Goal: Task Accomplishment & Management: Manage account settings

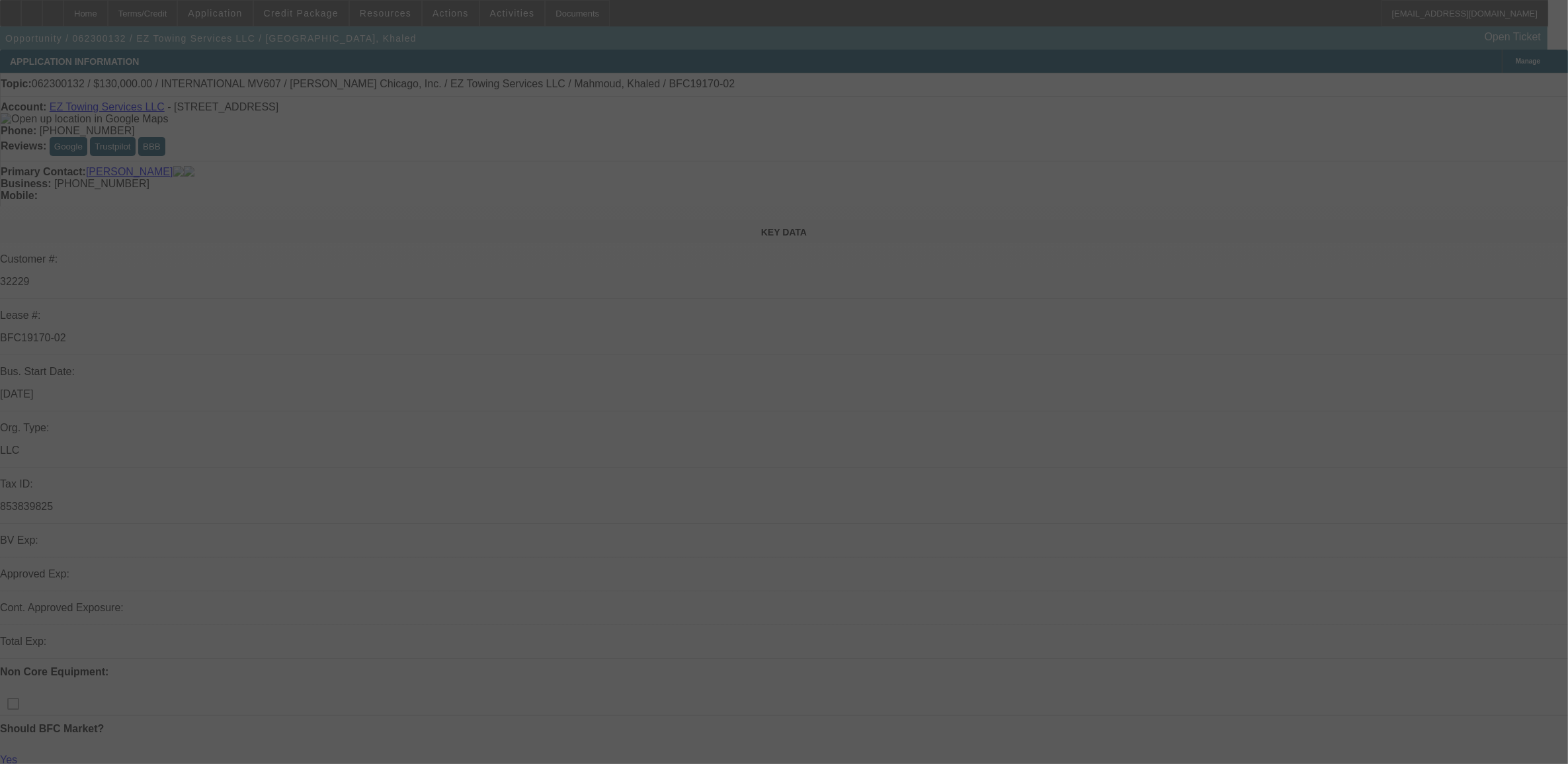
select select "0"
select select "2"
select select "0"
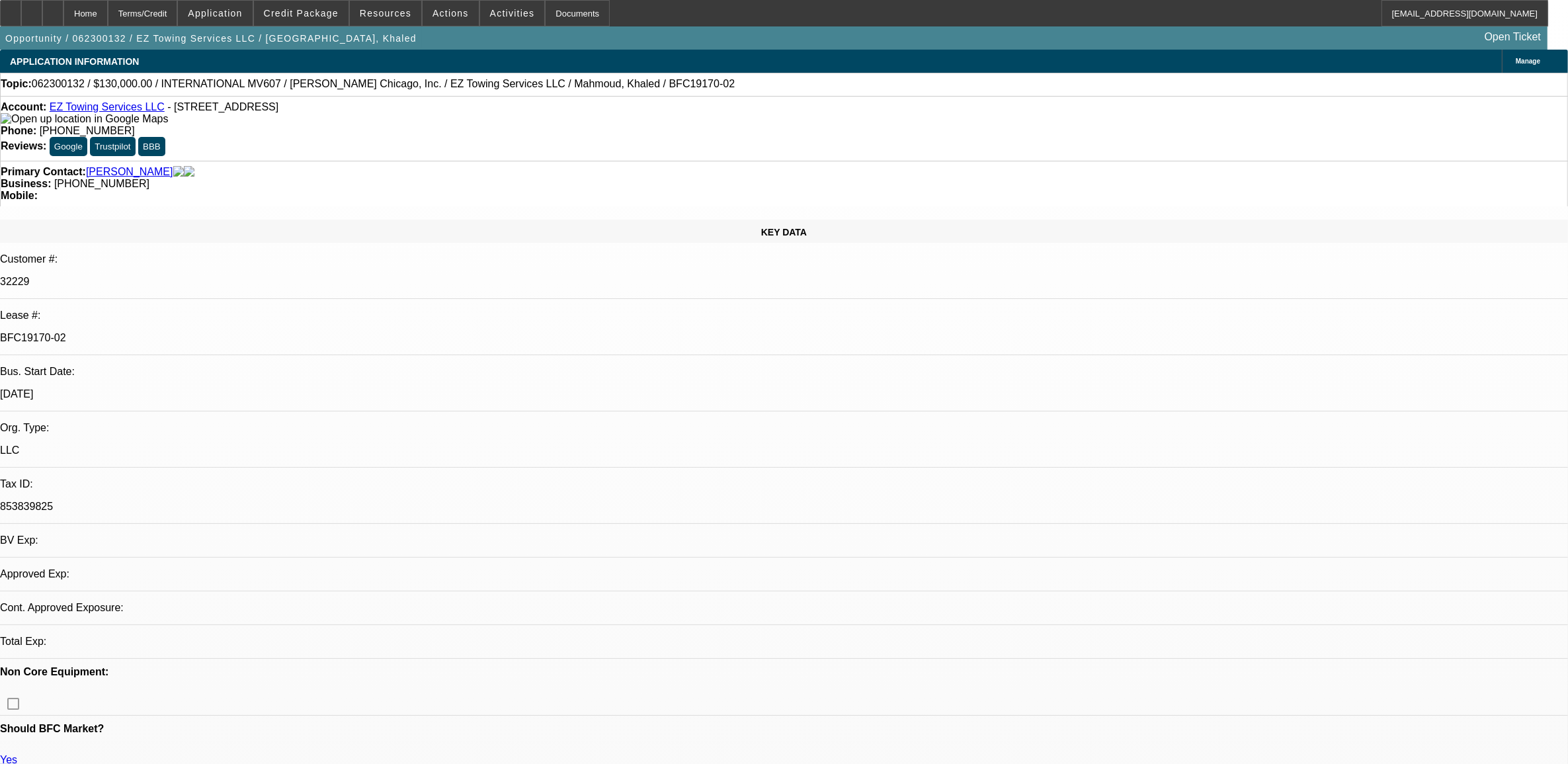
select select "1"
select select "2"
select select "6"
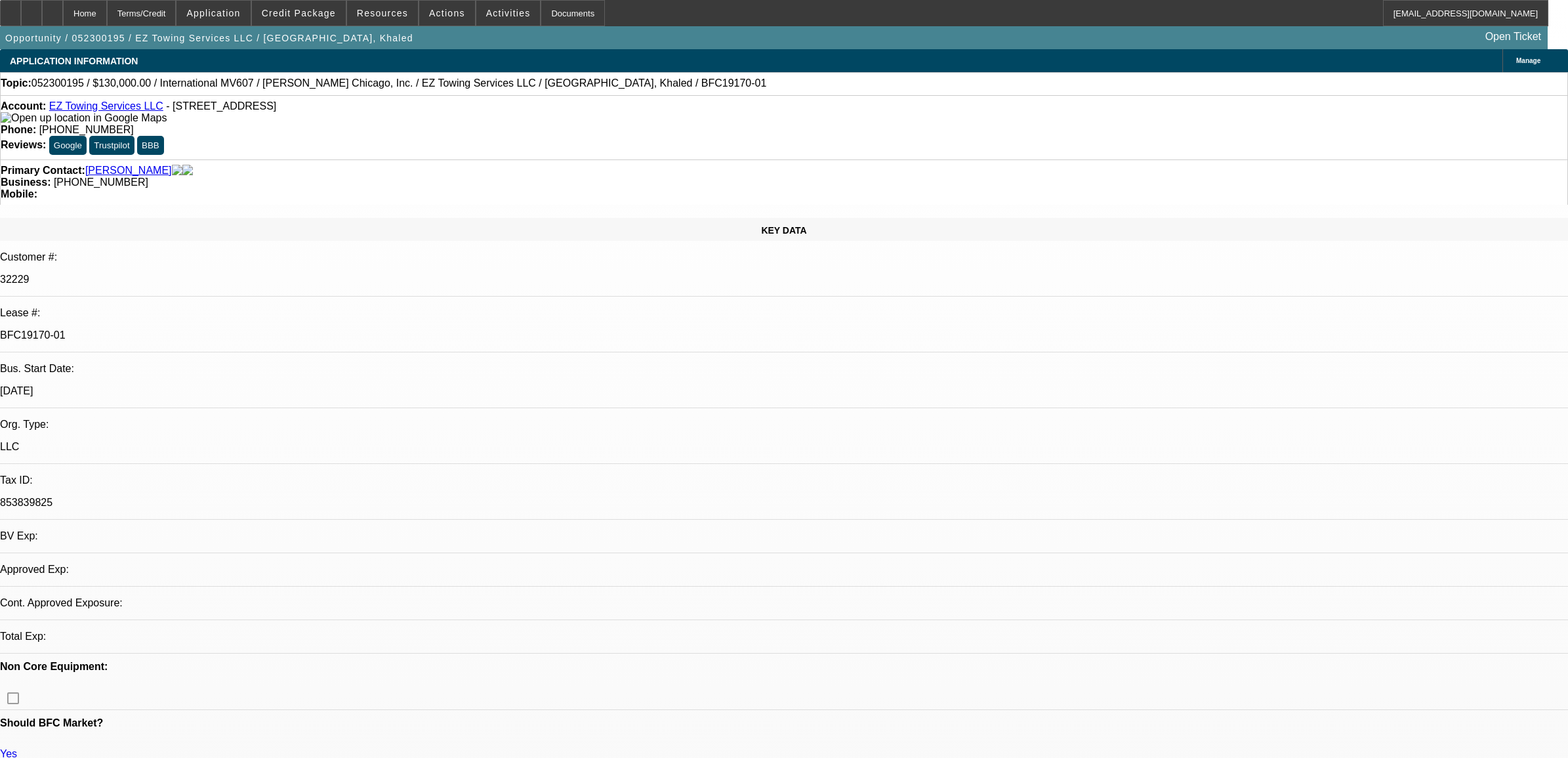
select select "0"
select select "2"
select select "0"
select select "6"
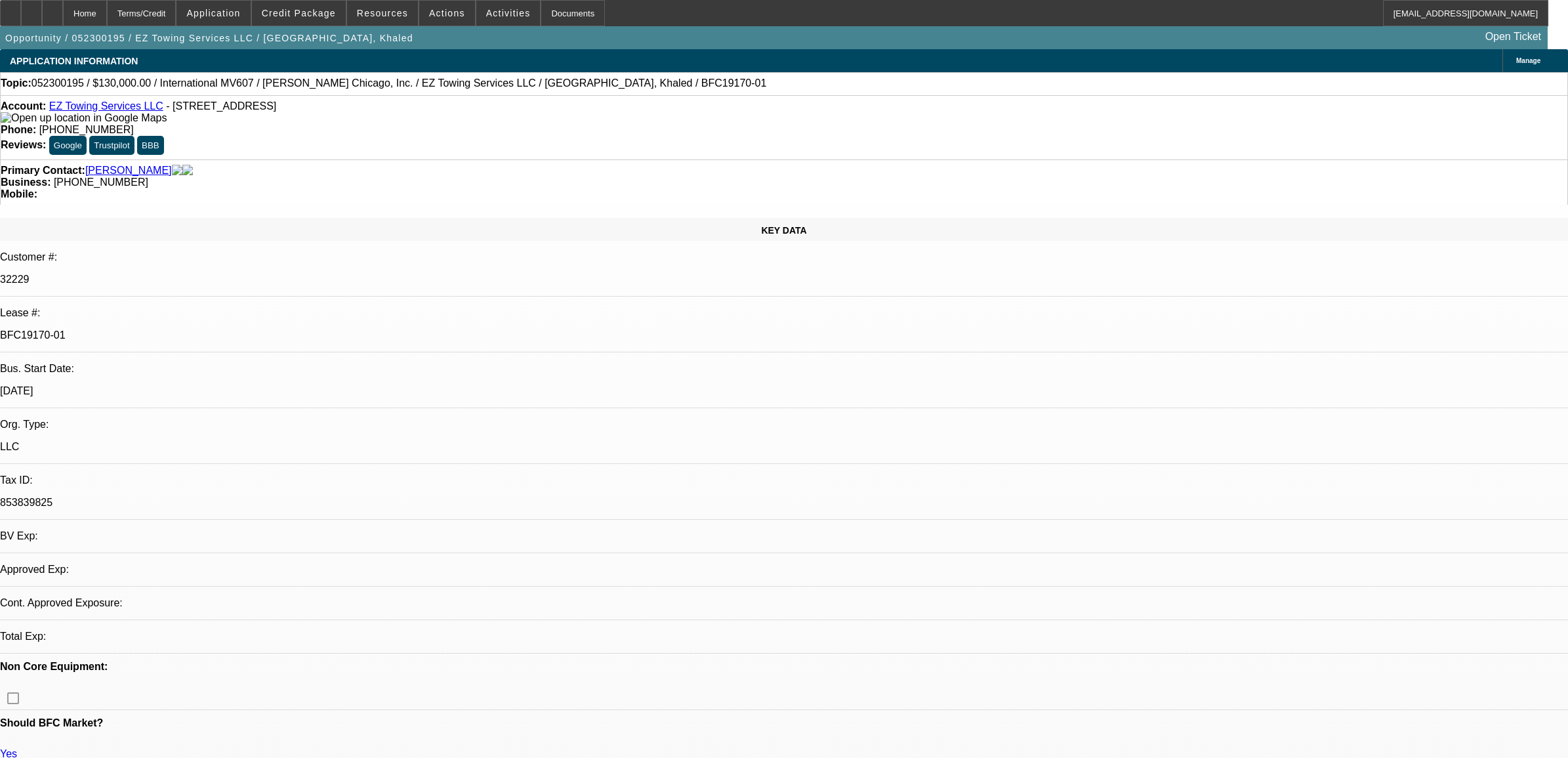
select select "0"
select select "2"
select select "0"
select select "6"
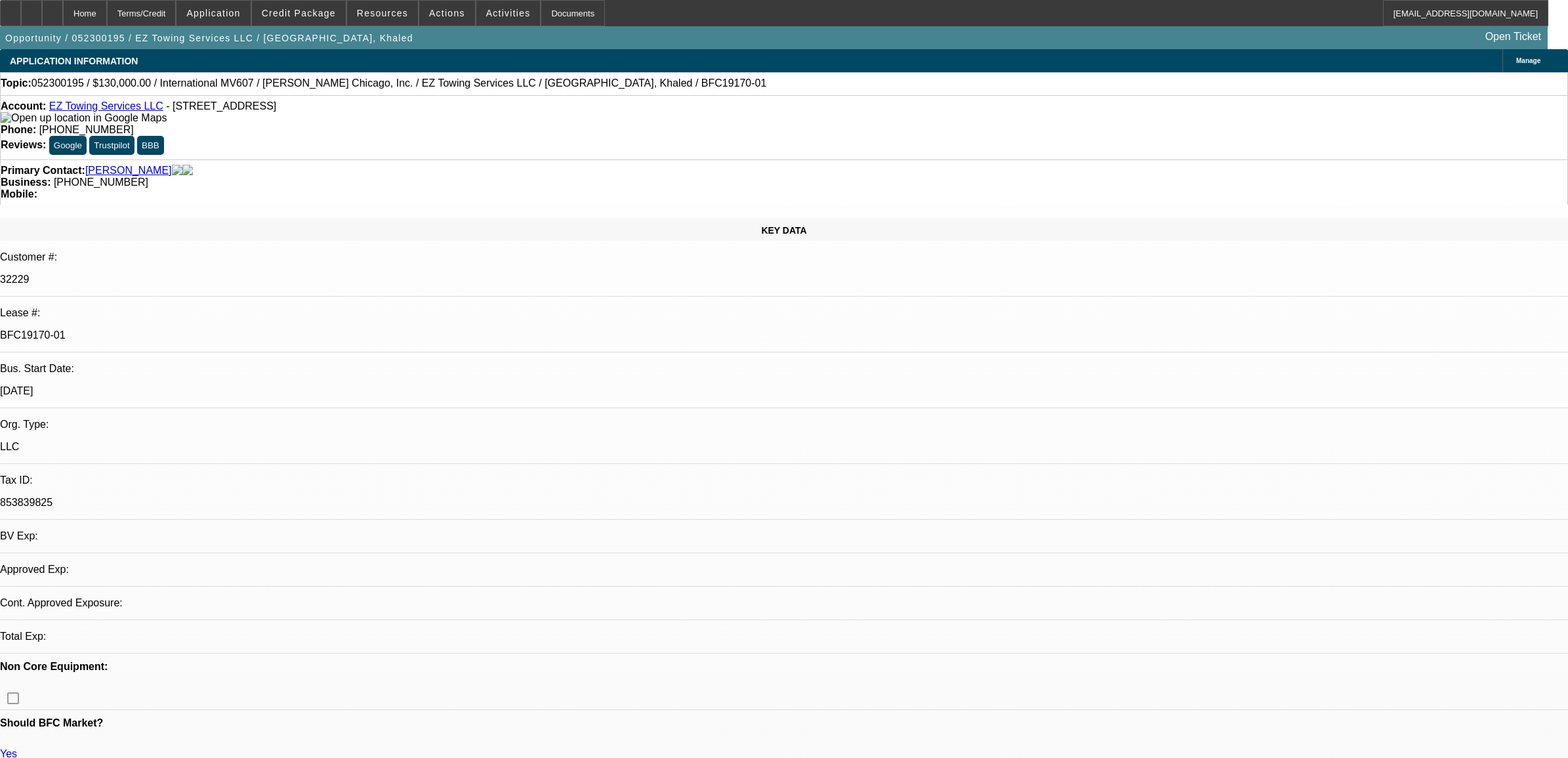
select select "0"
select select "2"
select select "0.1"
select select "4"
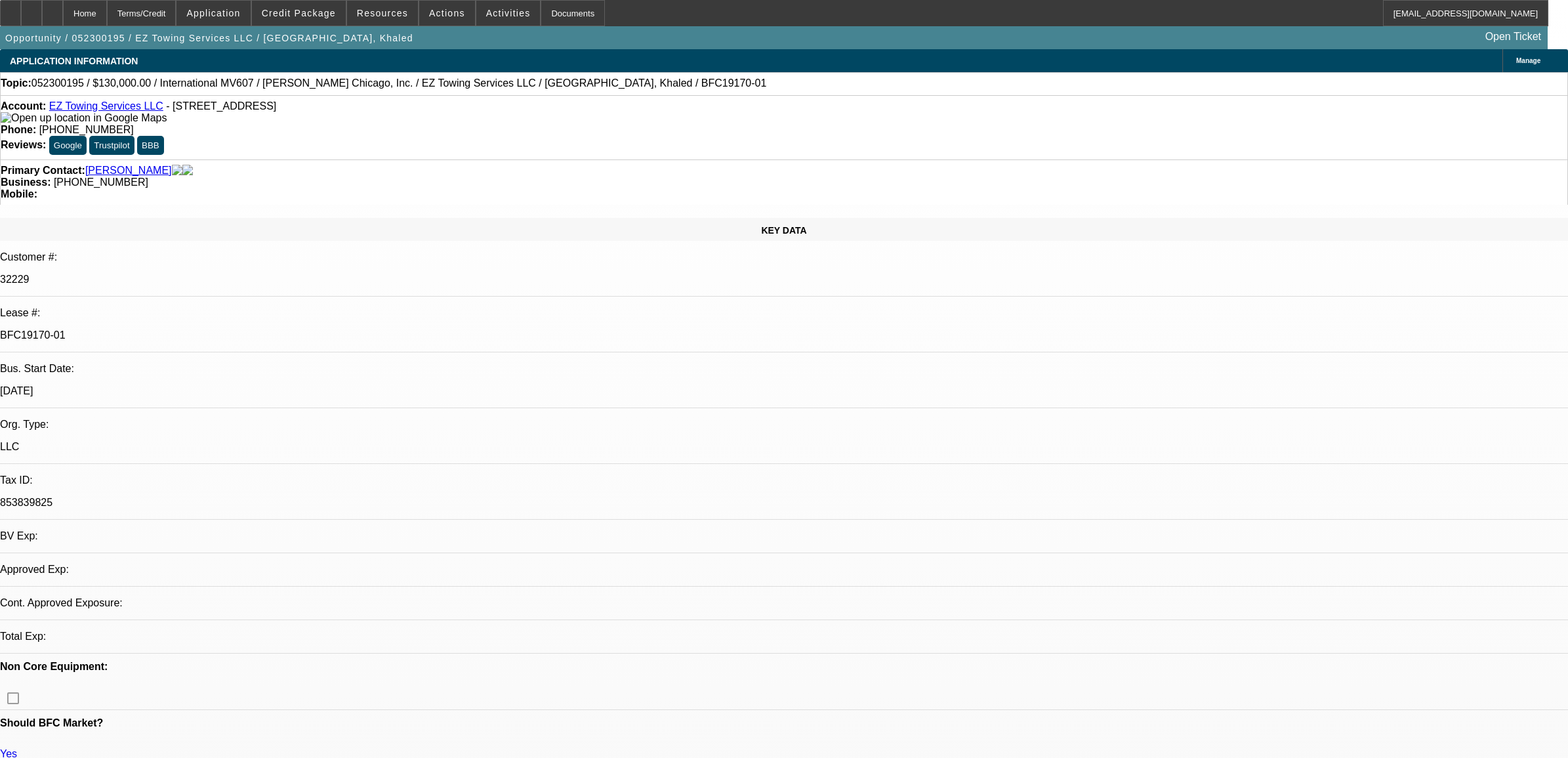
select select "0"
select select "2"
select select "0.1"
select select "4"
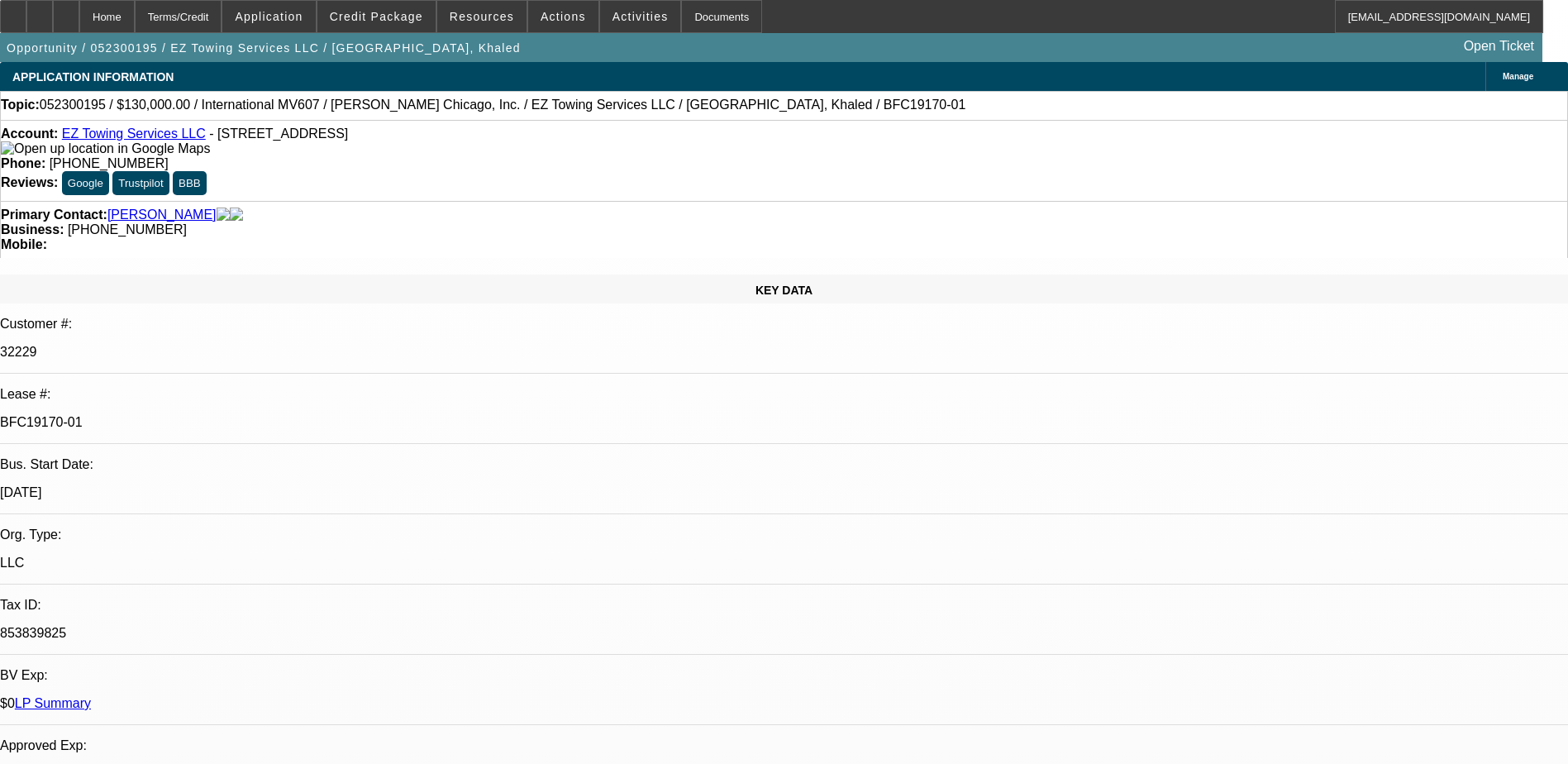
scroll to position [124, 48]
drag, startPoint x: 1278, startPoint y: 685, endPoint x: 1332, endPoint y: 685, distance: 54.0
drag, startPoint x: 1321, startPoint y: 675, endPoint x: 1296, endPoint y: 681, distance: 25.7
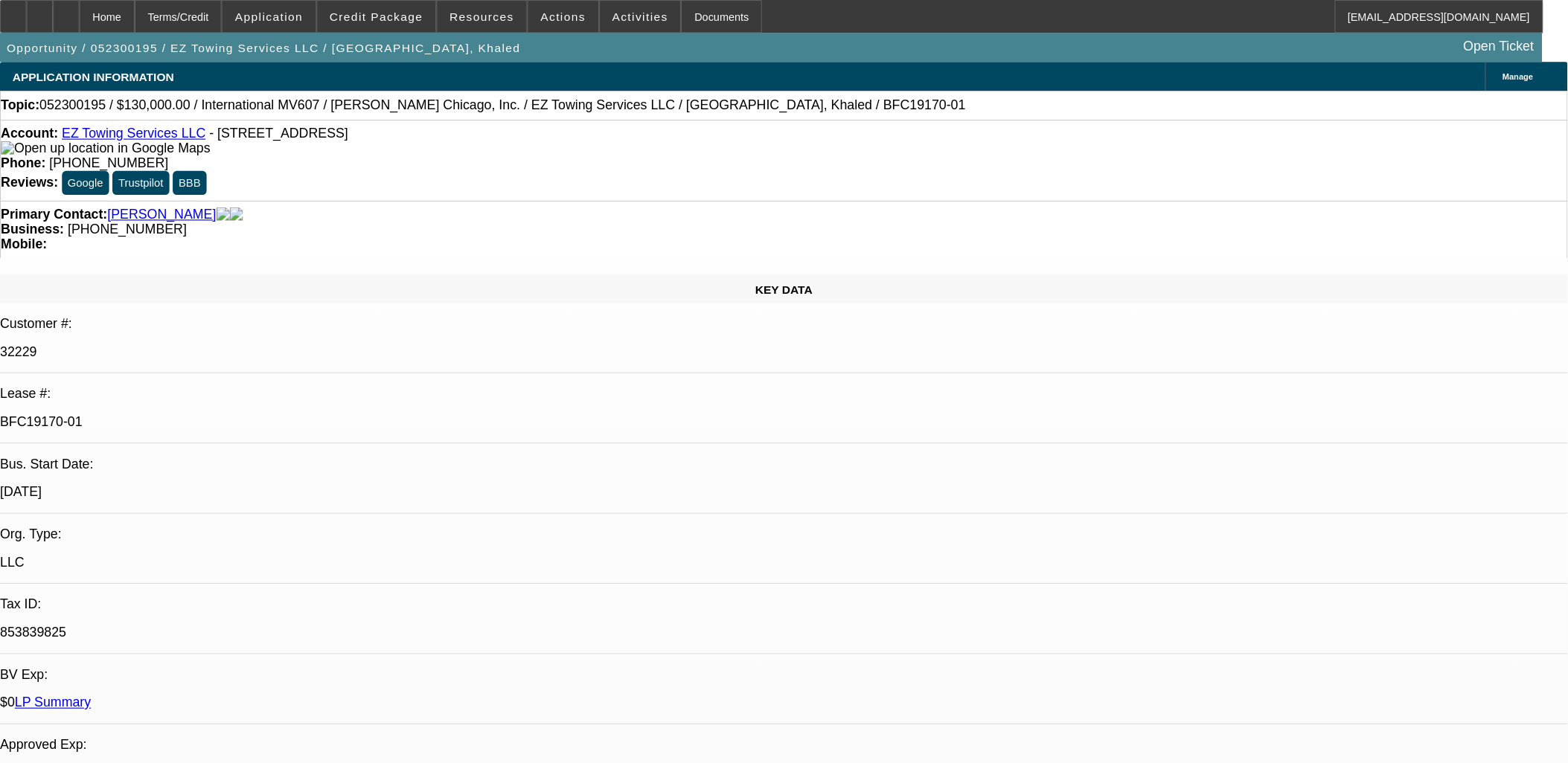
scroll to position [0, 0]
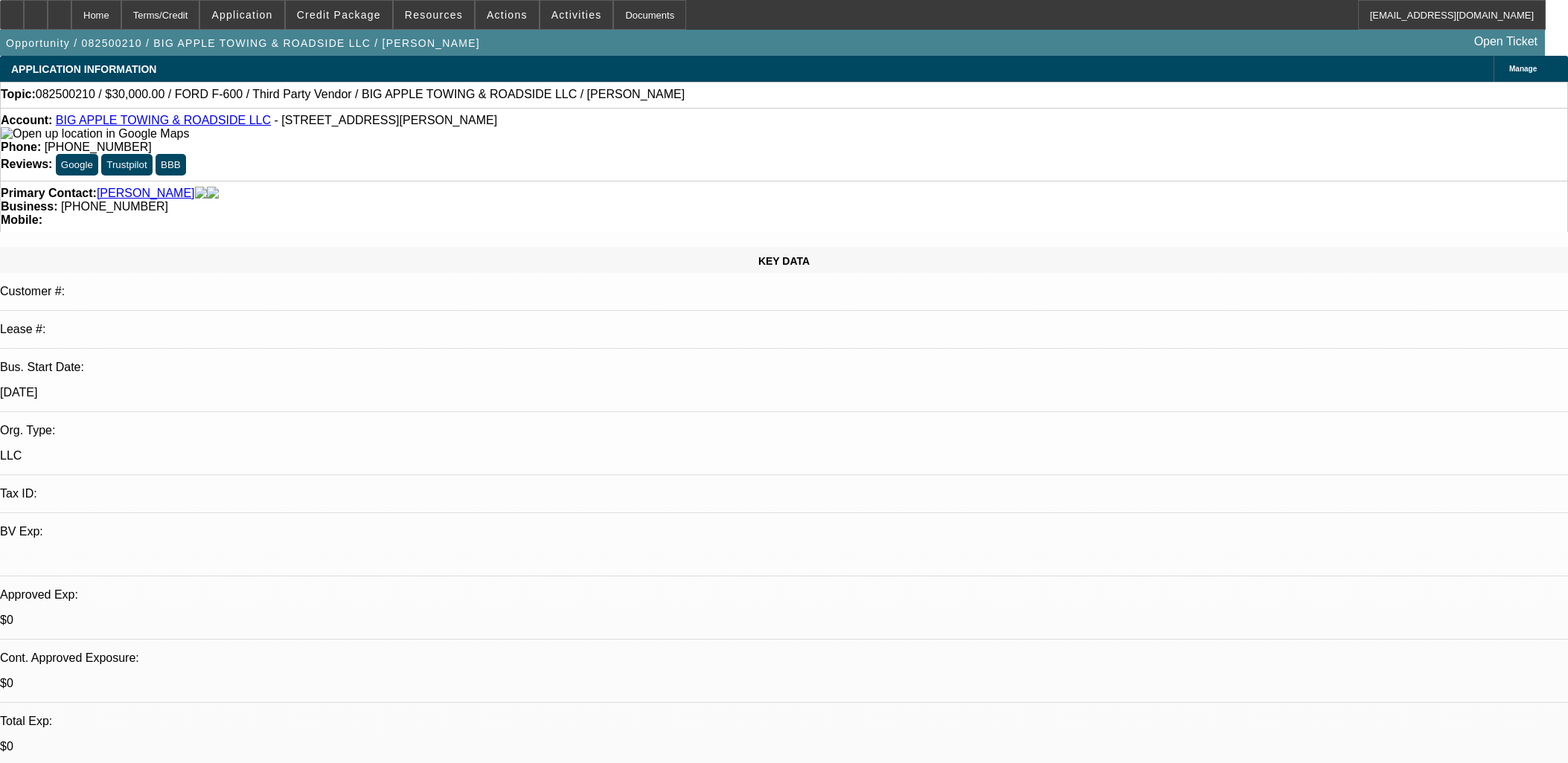
select select "0"
select select "2"
select select "0.1"
select select "4"
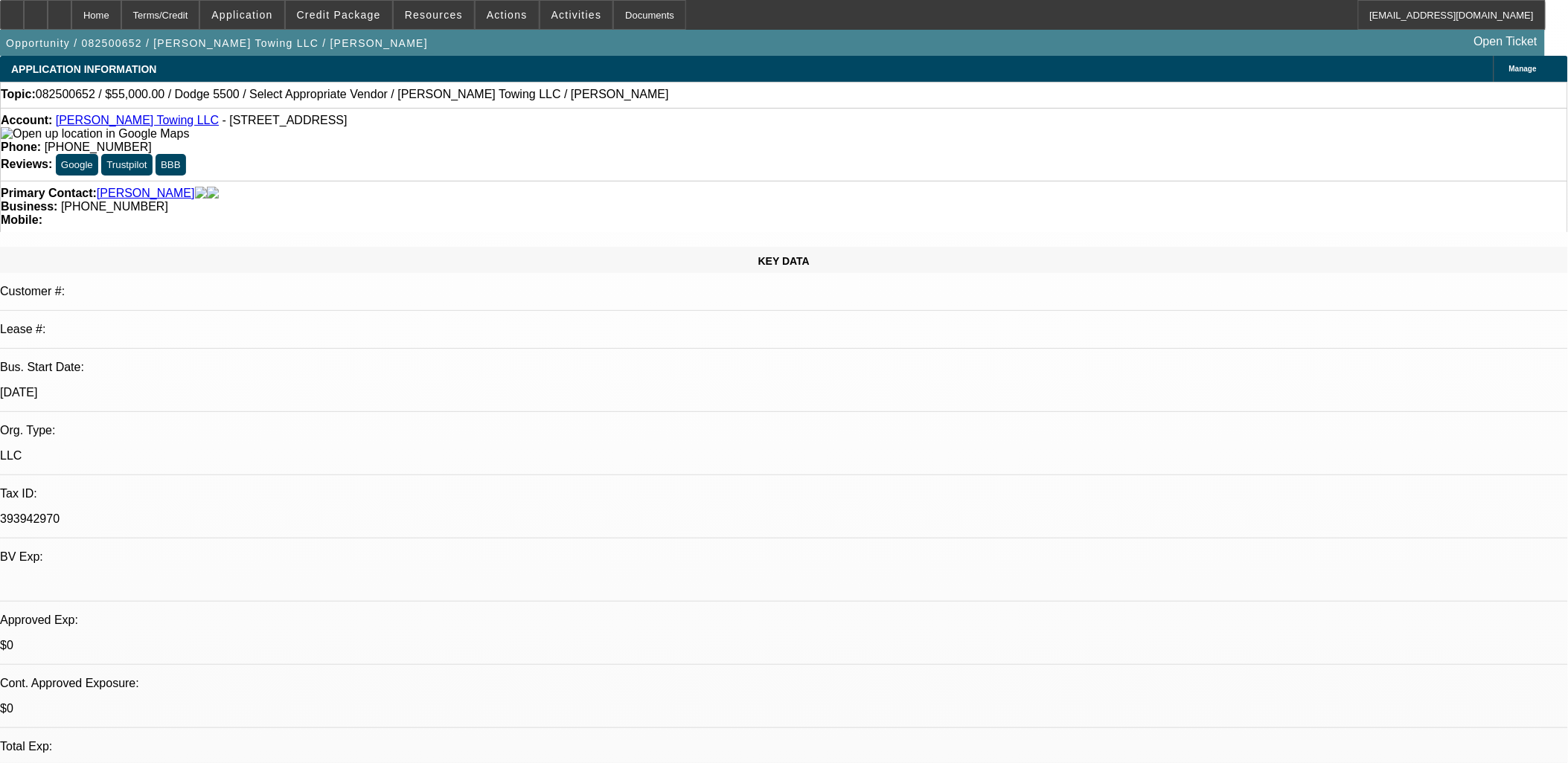
select select "0"
select select "2"
select select "0.1"
select select "4"
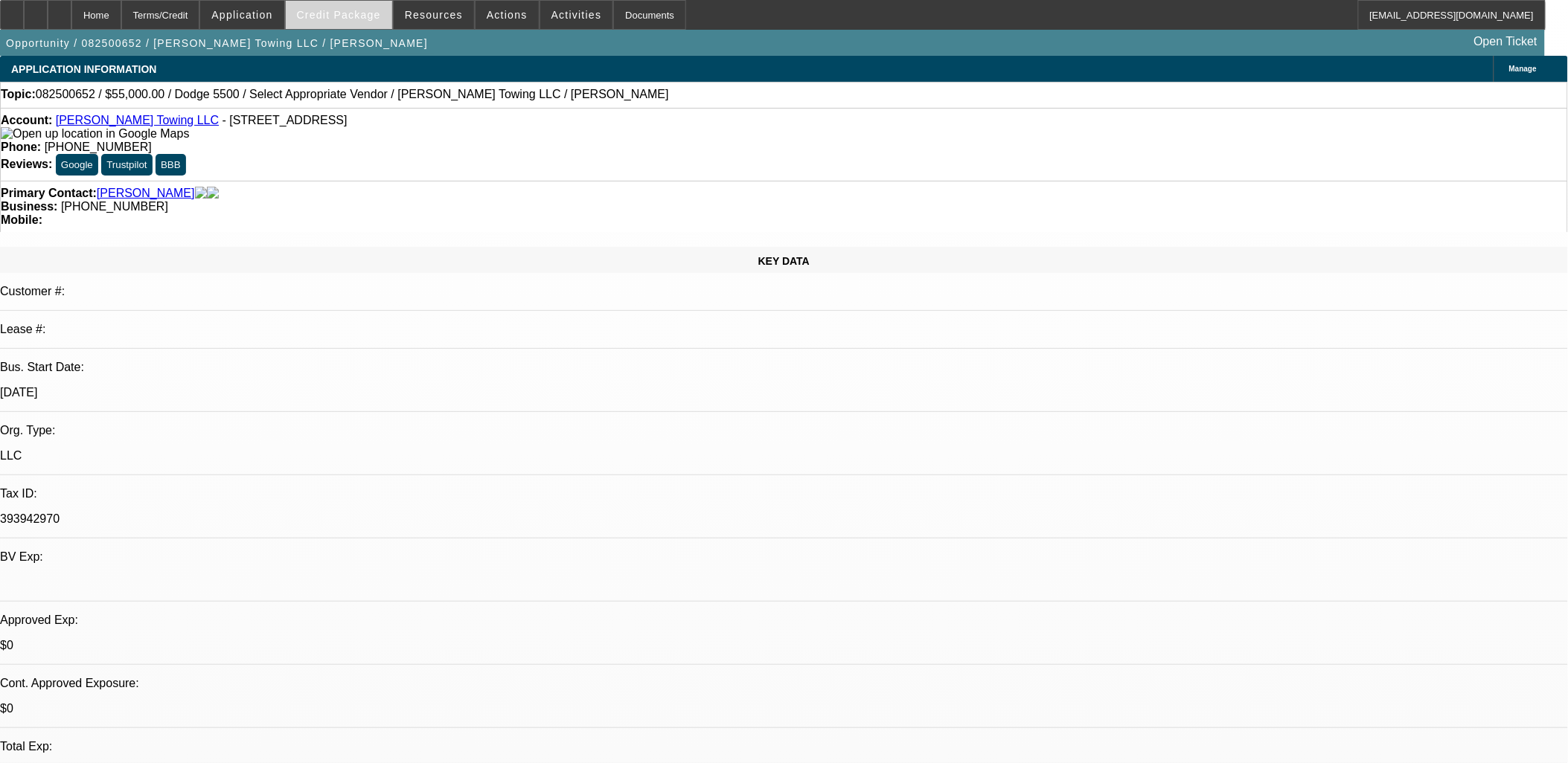
click at [348, 14] on span "Credit Package" at bounding box center [339, 15] width 84 height 12
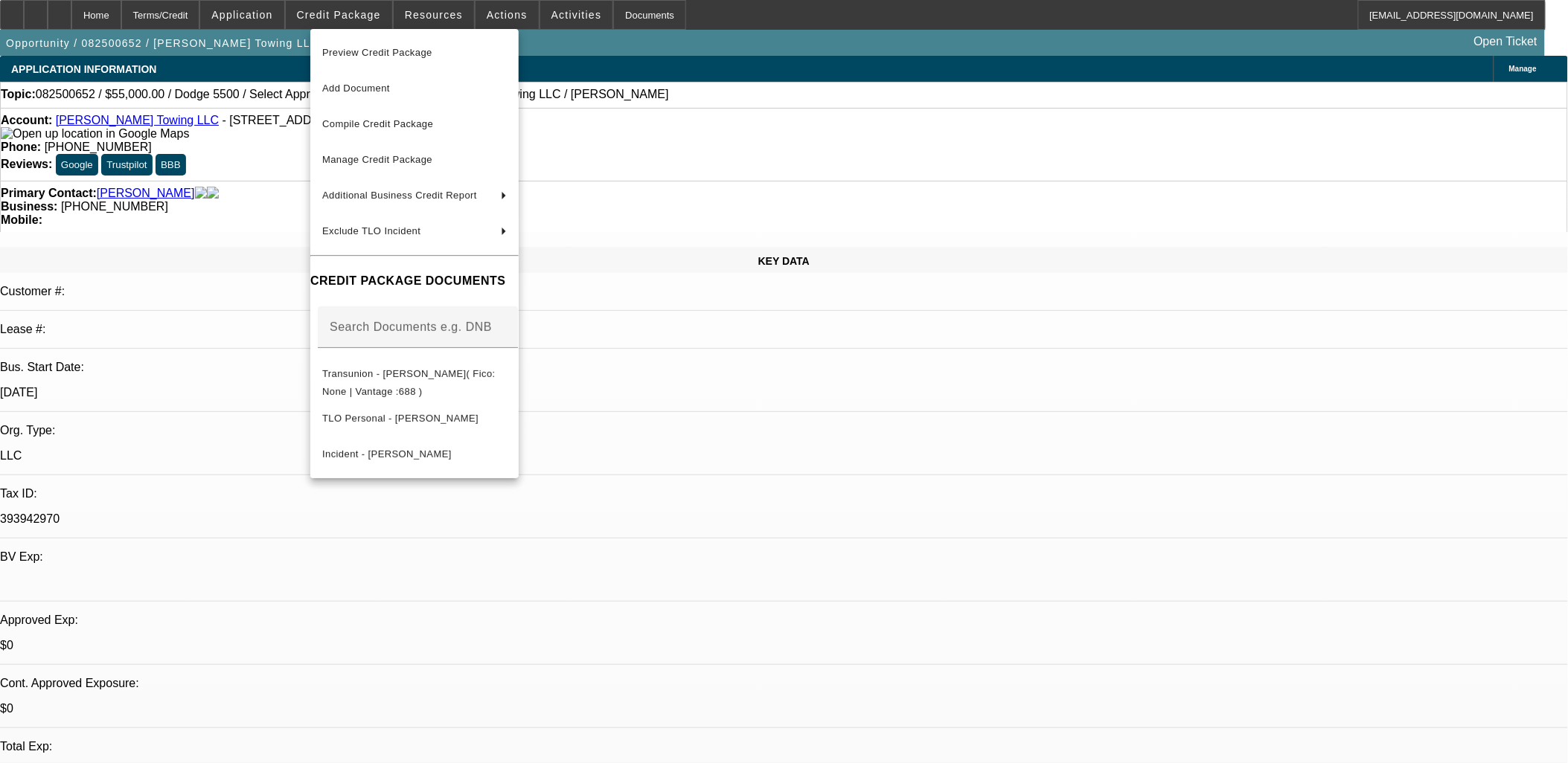
click at [970, 420] on div at bounding box center [784, 382] width 1568 height 763
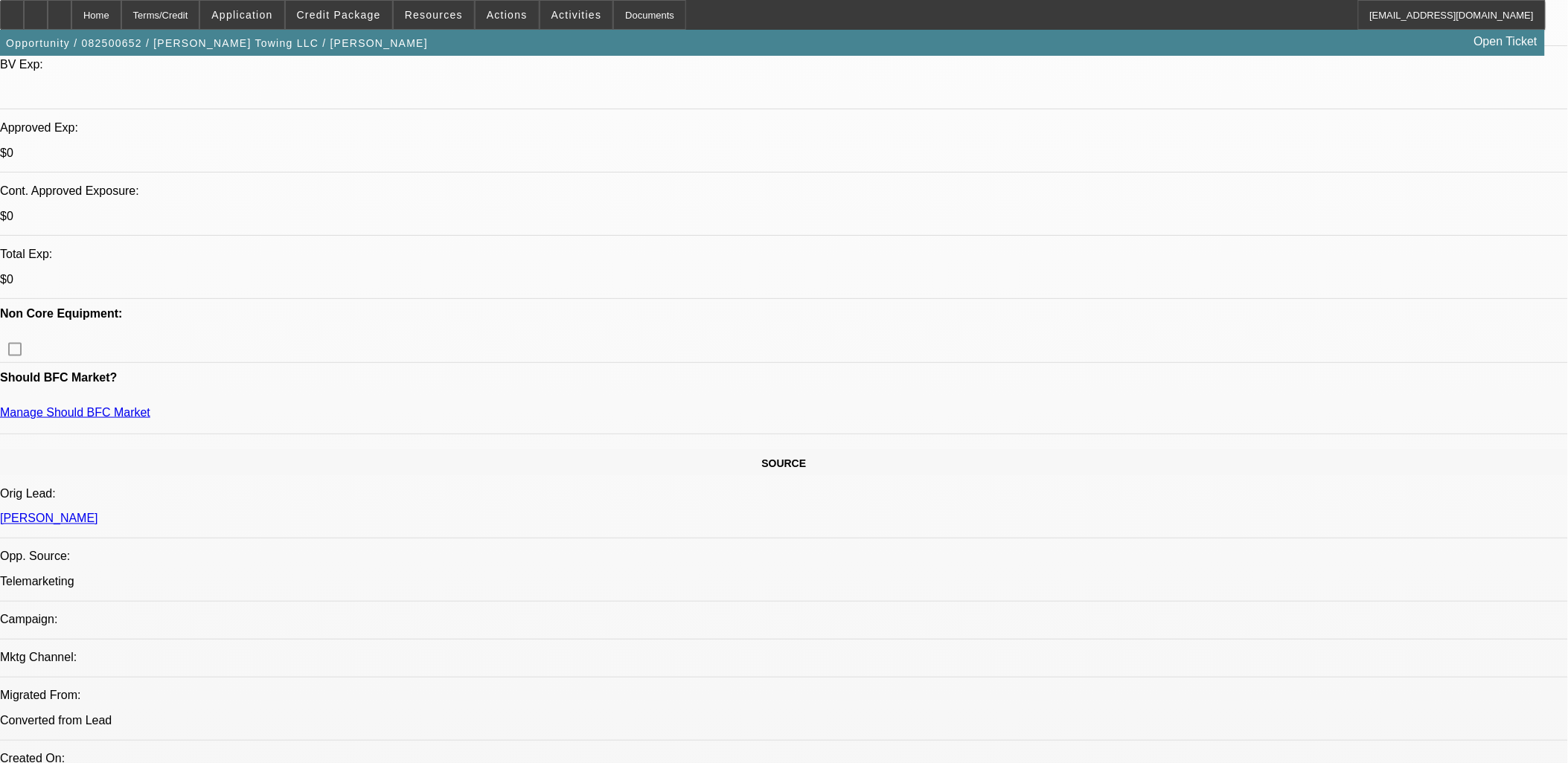
scroll to position [495, 0]
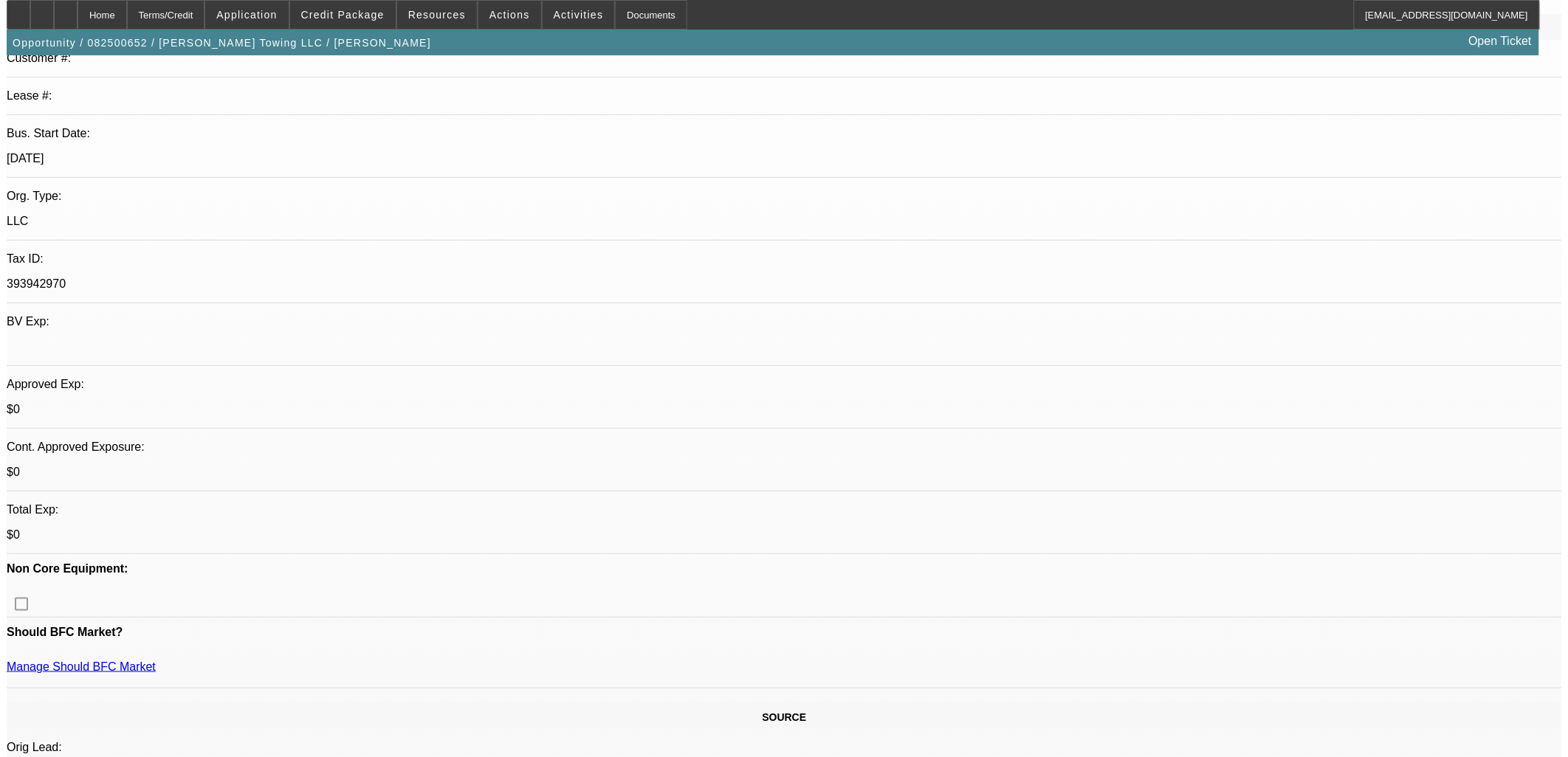
scroll to position [0, 0]
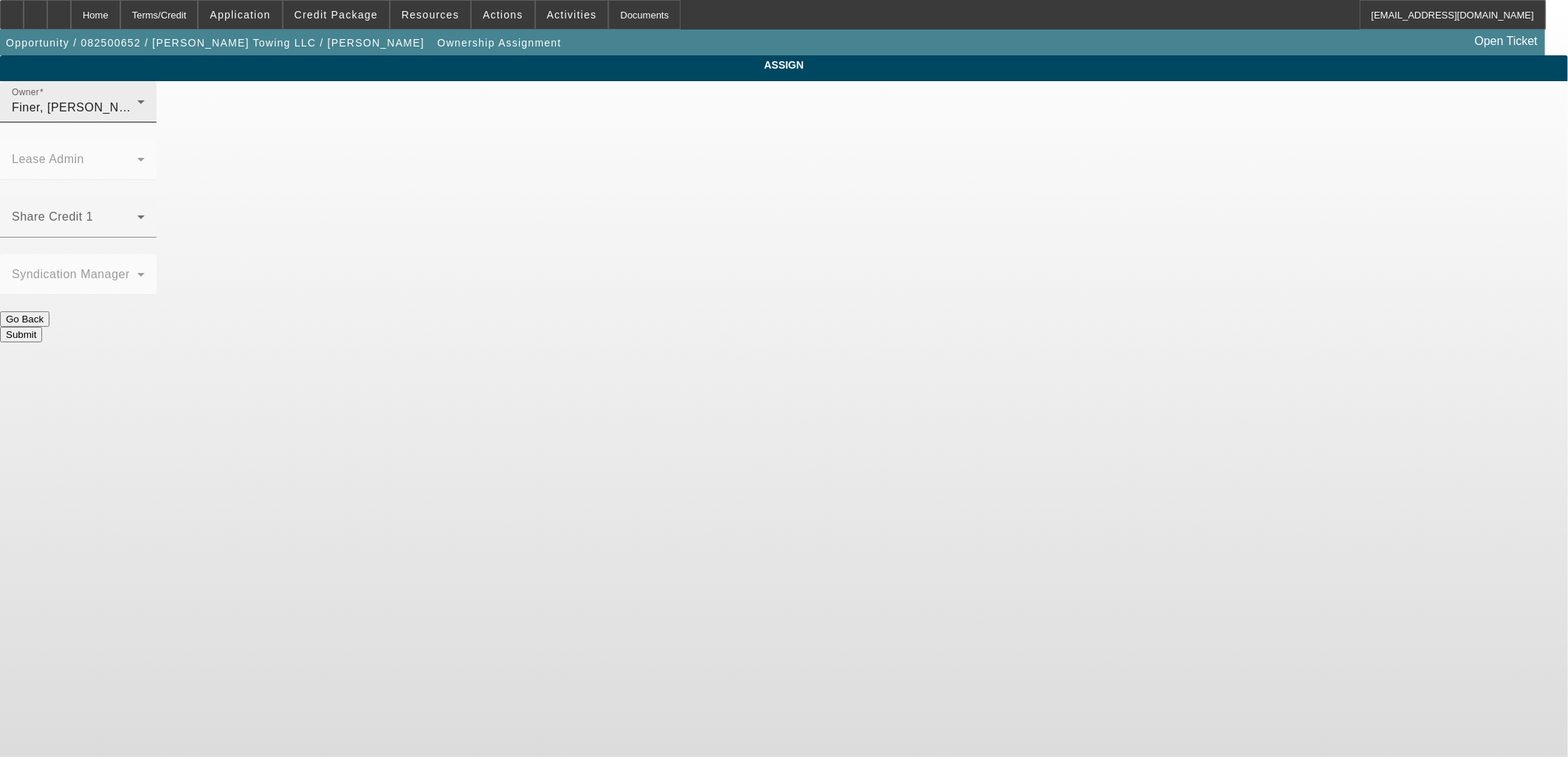
click at [145, 122] on div "Owner Finer, Yinnon (Lvl 1)" at bounding box center [78, 102] width 133 height 41
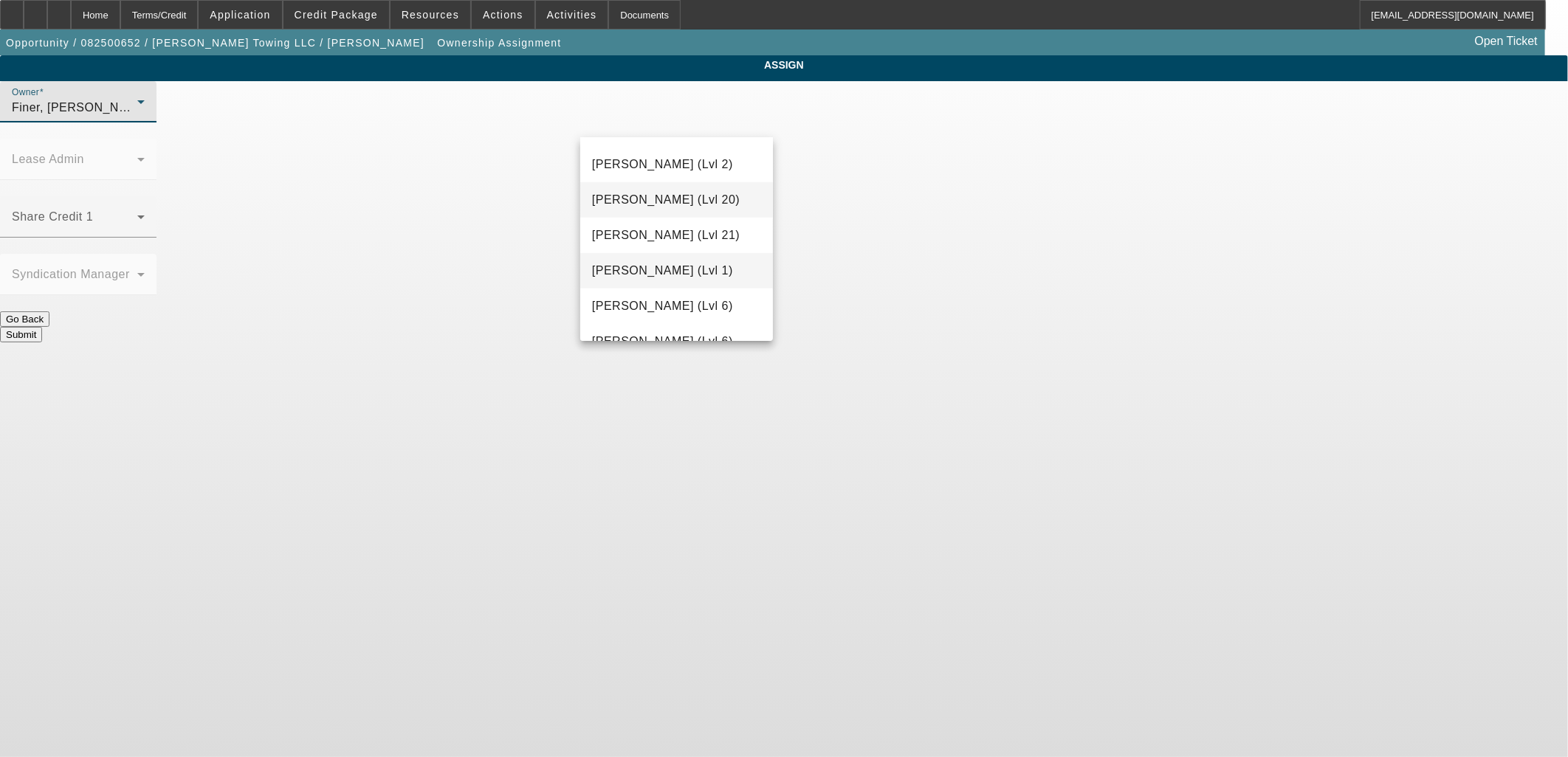
scroll to position [699, 0]
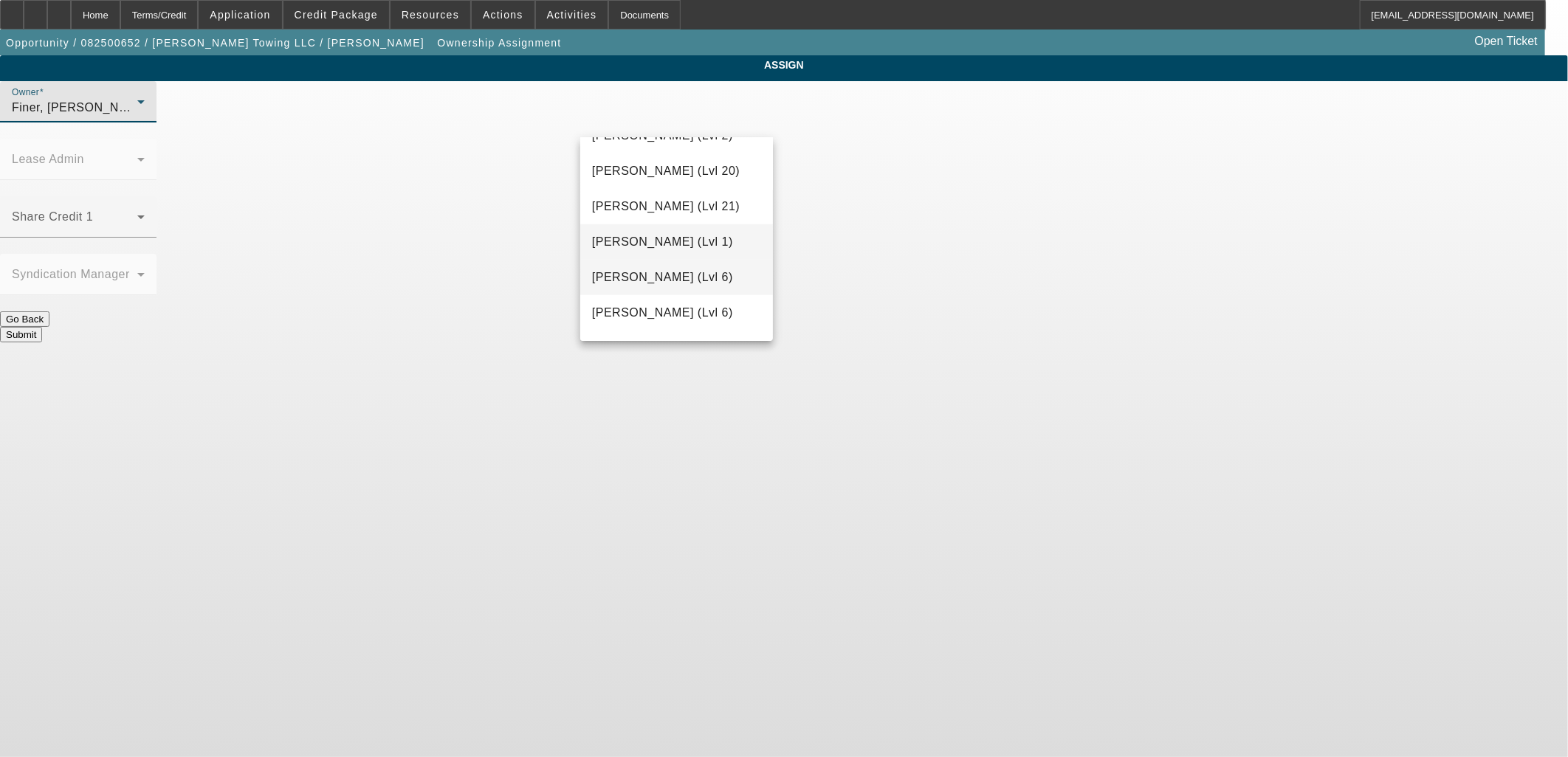
click at [690, 273] on span "Haraden, Amanda (Lvl 6)" at bounding box center [662, 278] width 141 height 18
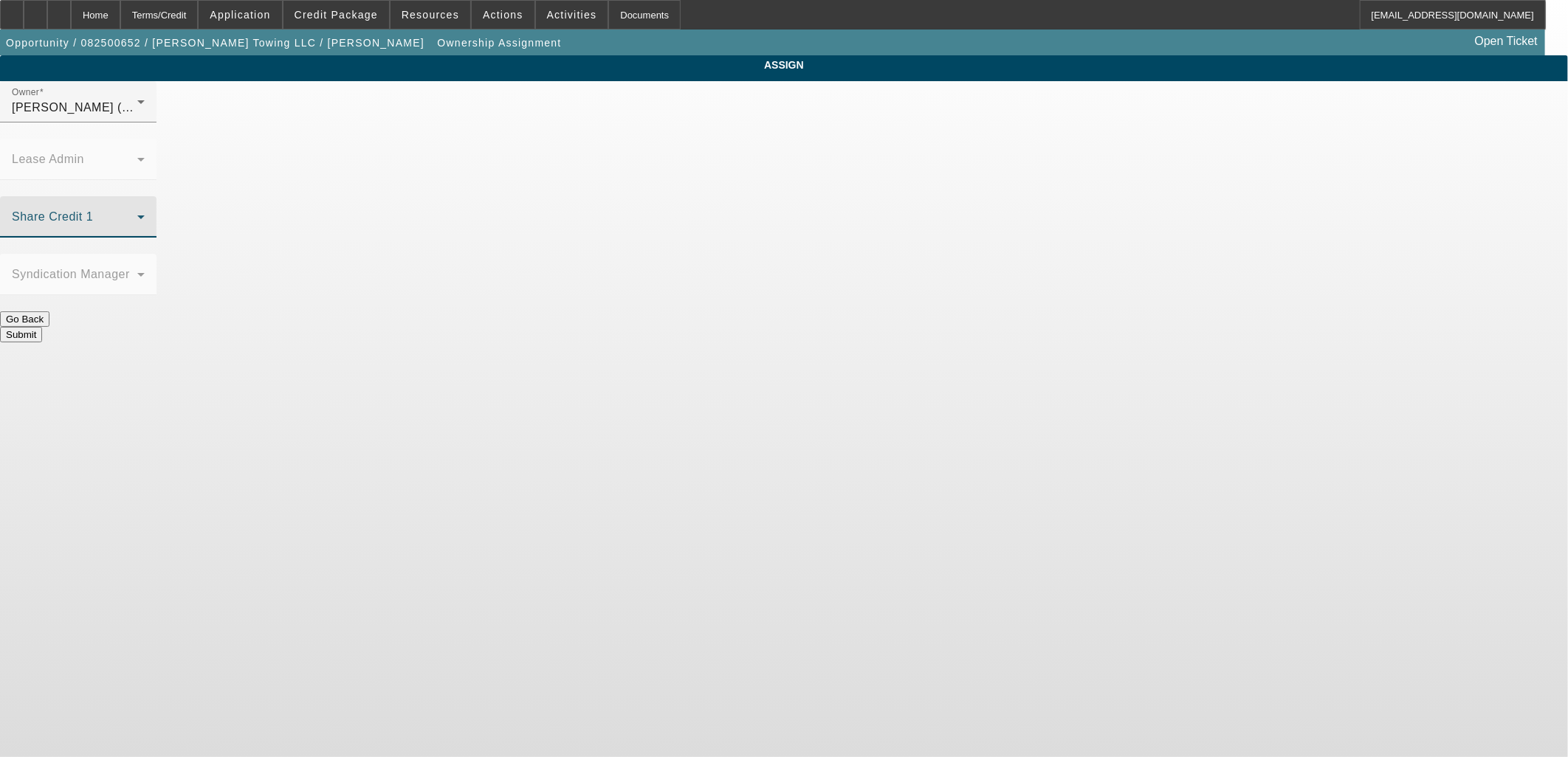
click at [137, 214] on span at bounding box center [75, 223] width 125 height 18
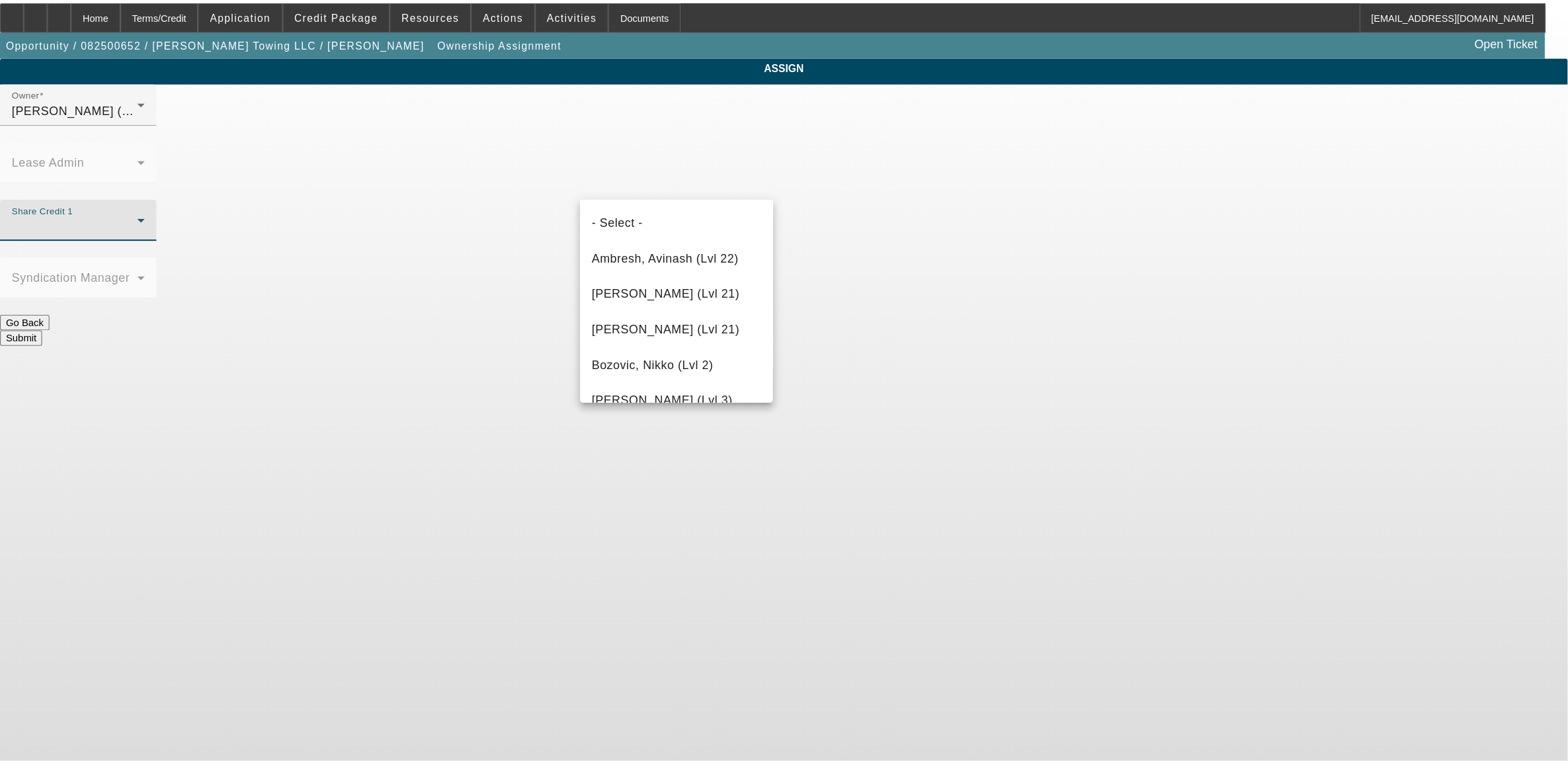
scroll to position [300, 0]
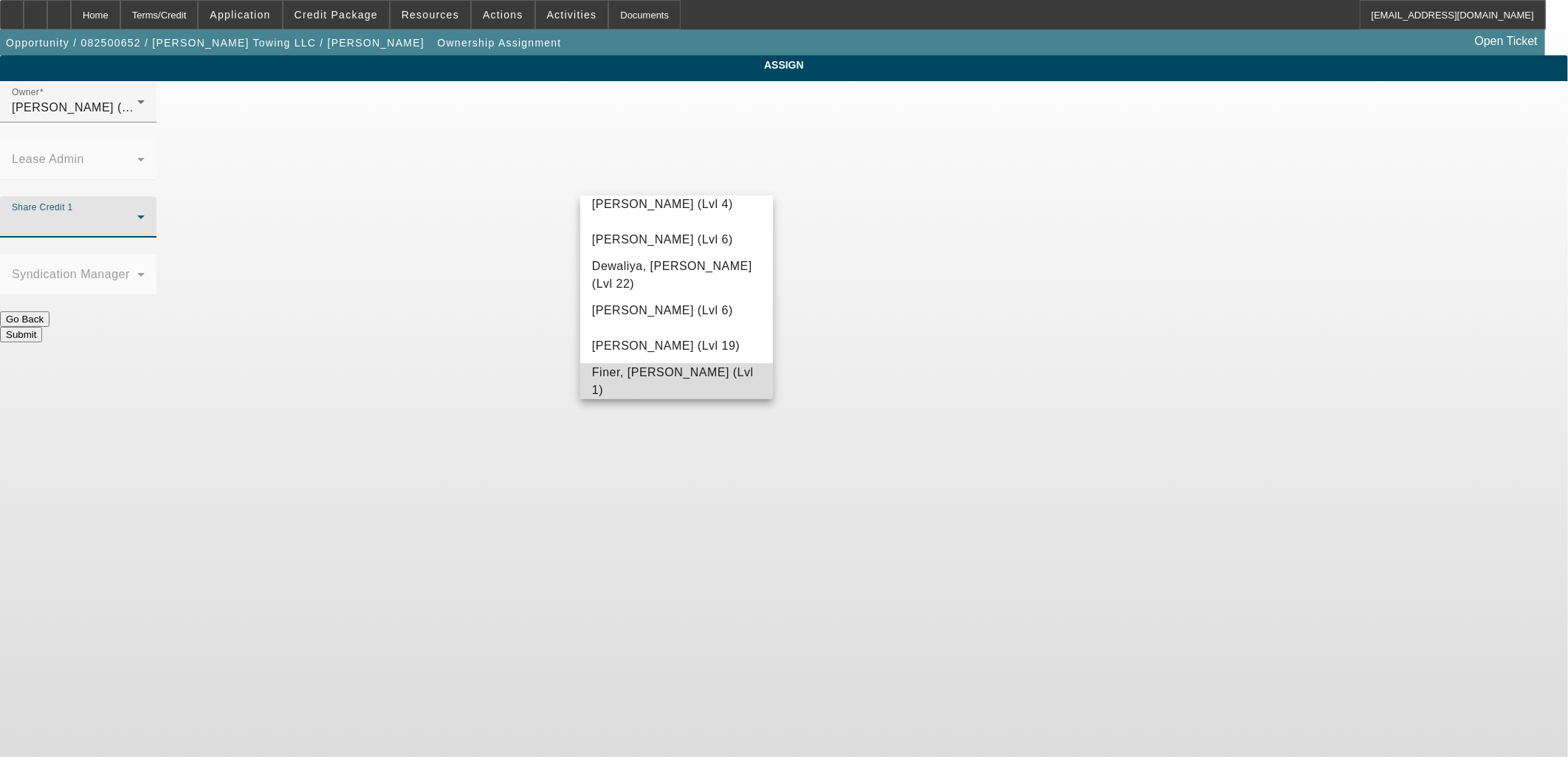
click at [685, 381] on span "Finer, Yinnon (Lvl 1)" at bounding box center [676, 381] width 169 height 35
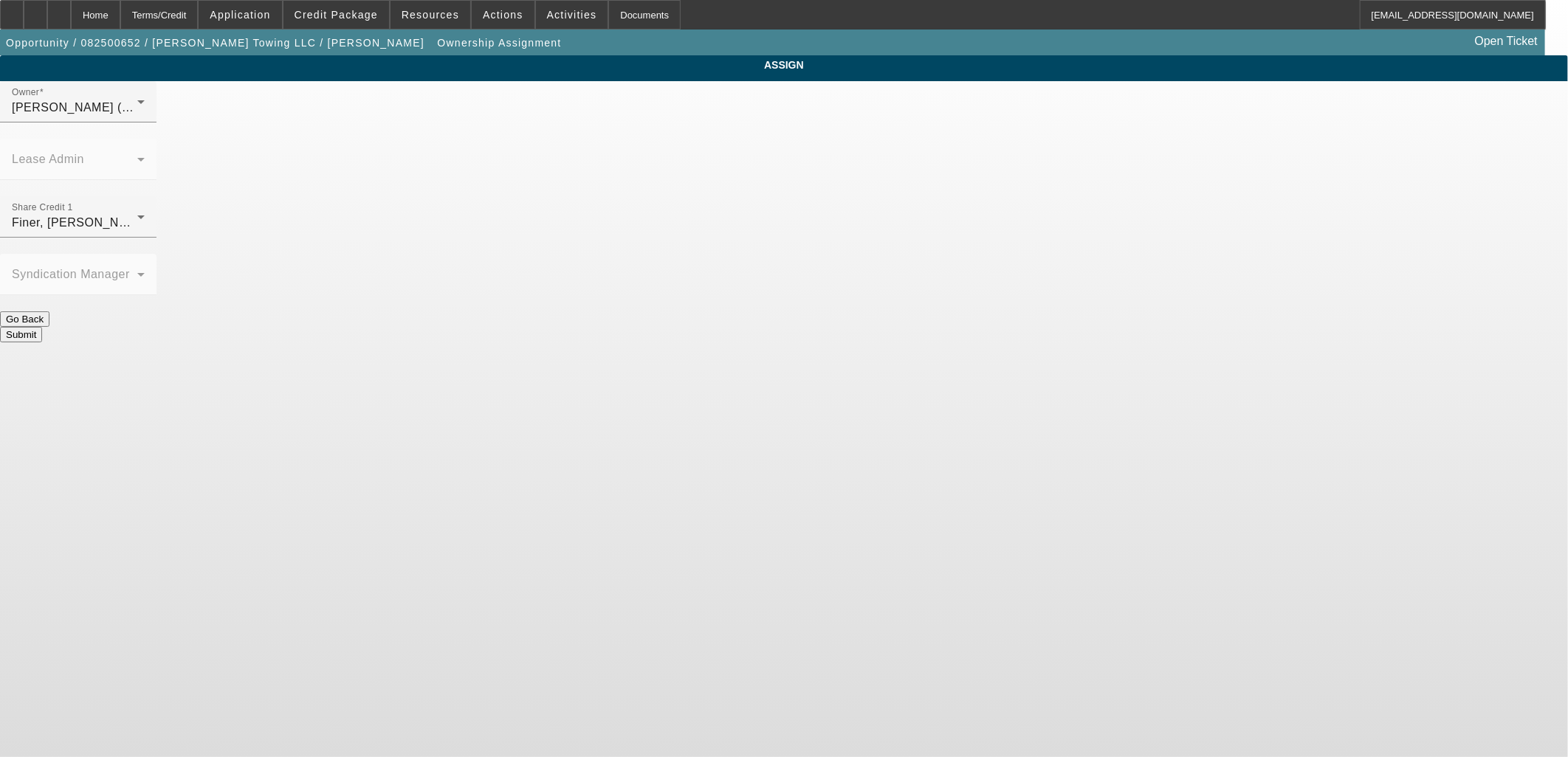
click at [42, 327] on button "Submit" at bounding box center [21, 334] width 42 height 16
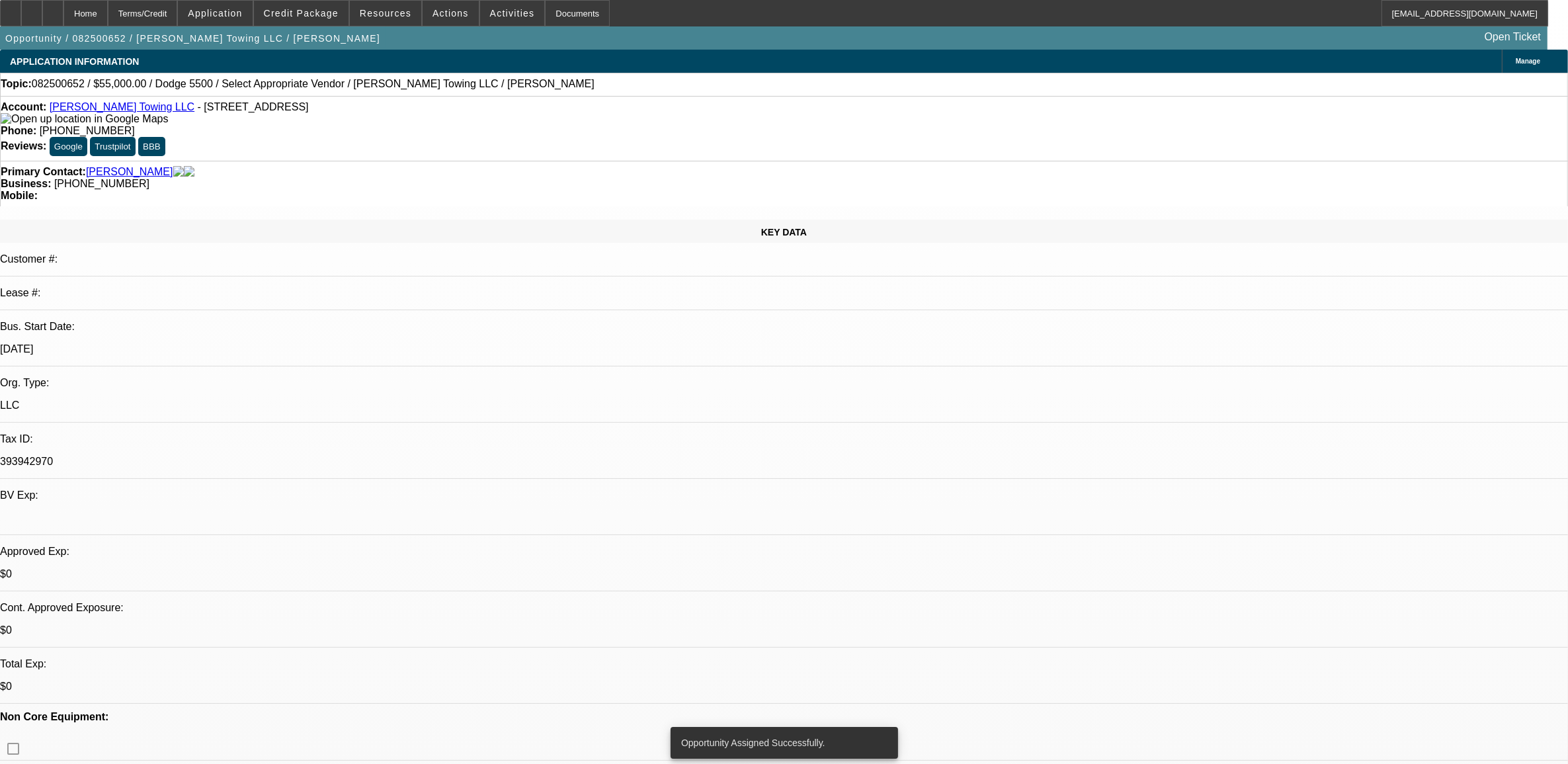
select select "0"
select select "2"
select select "0.1"
select select "4"
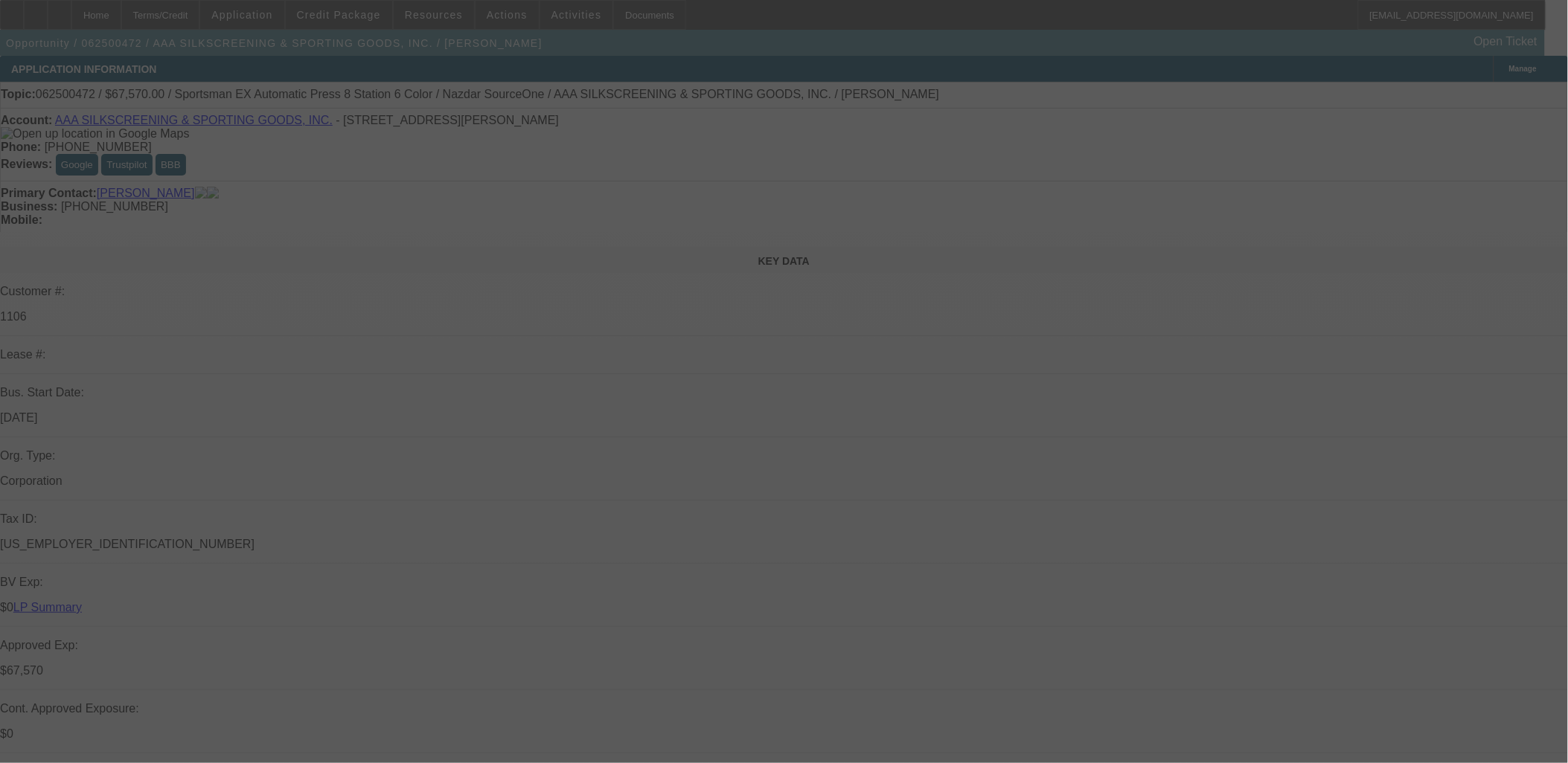
select select "0"
select select "0.1"
select select "2"
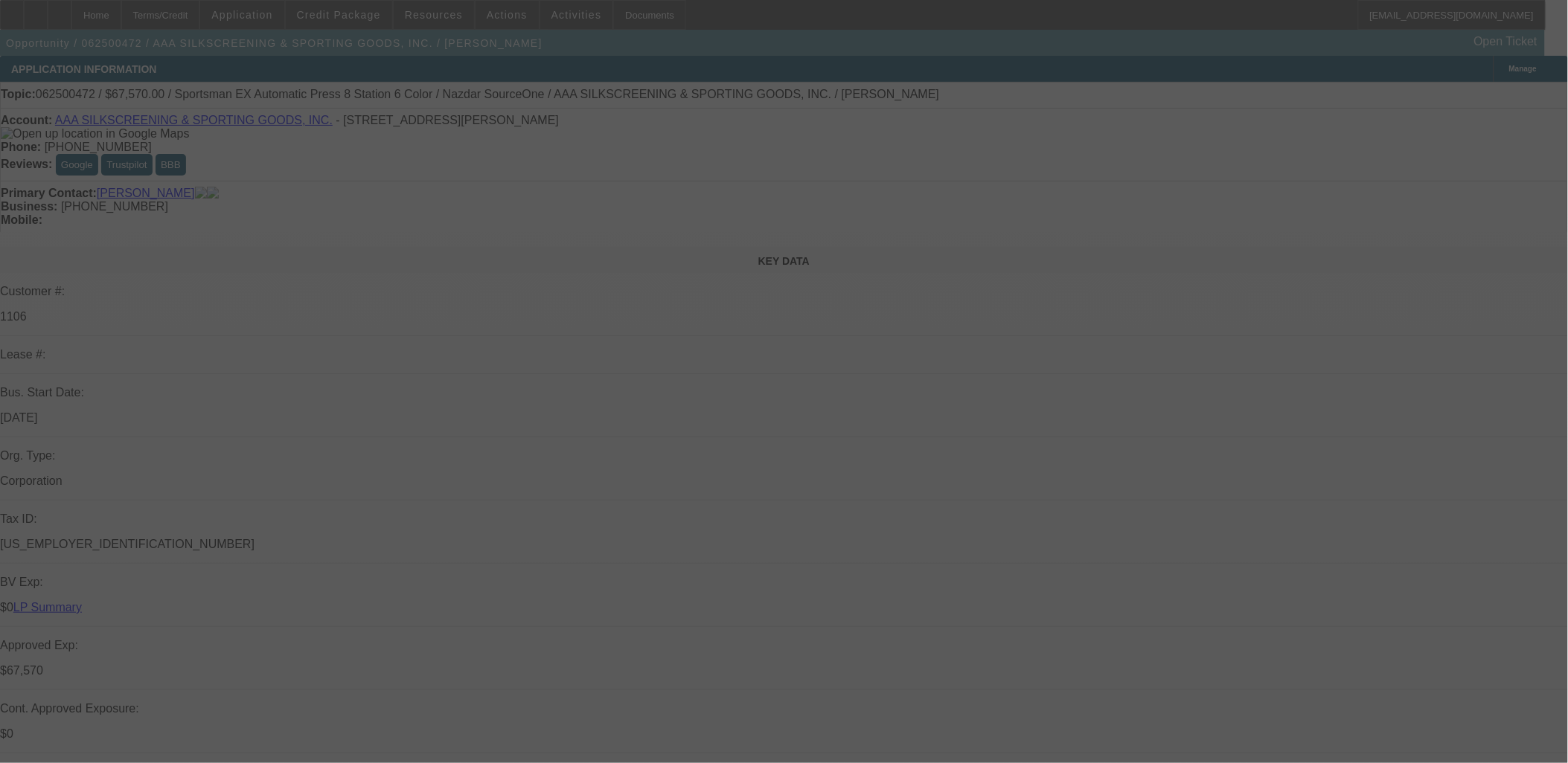
select select "0.1"
select select "0"
select select "0.1"
select select "0"
select select "2"
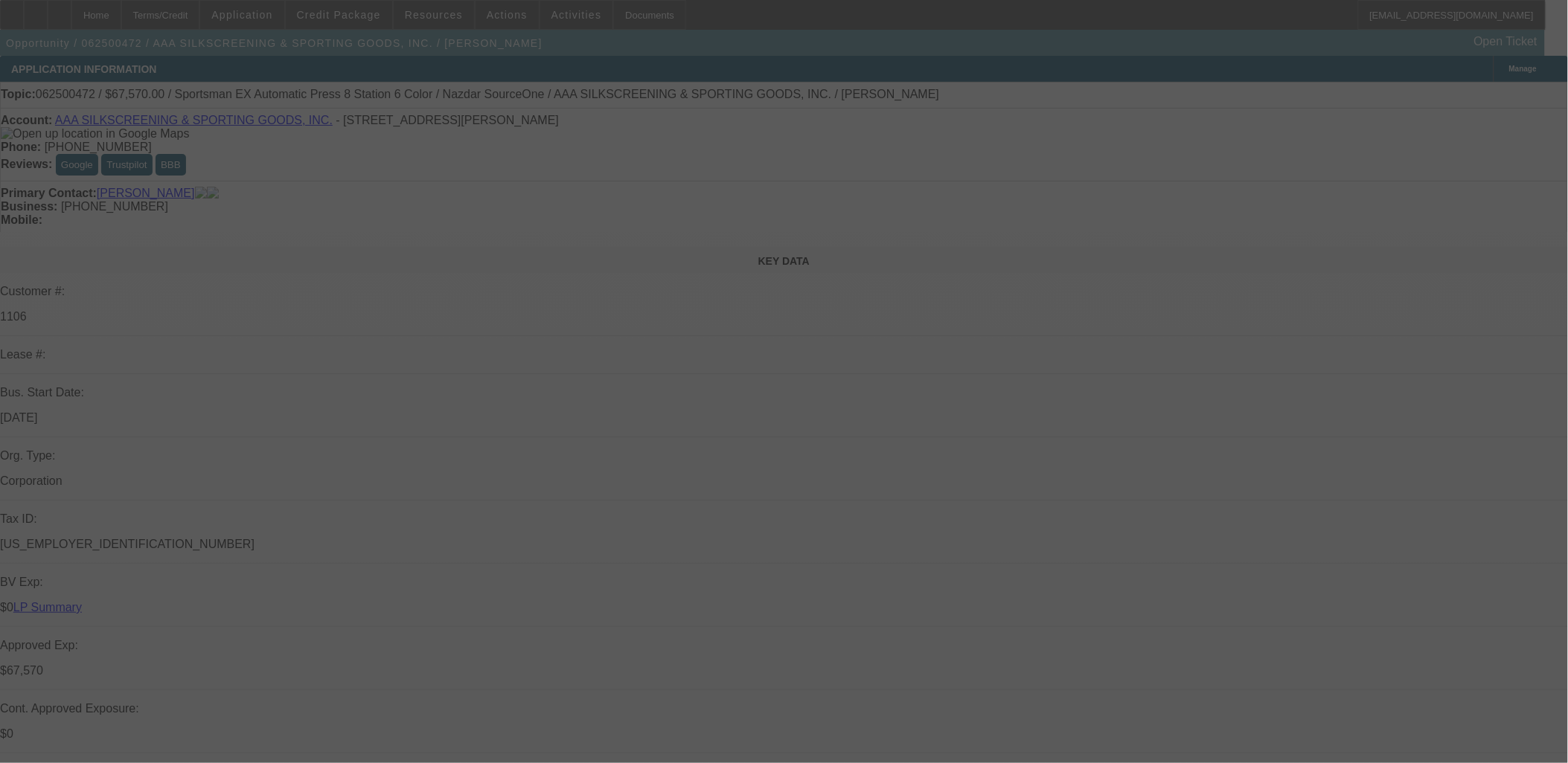
select select "0.1"
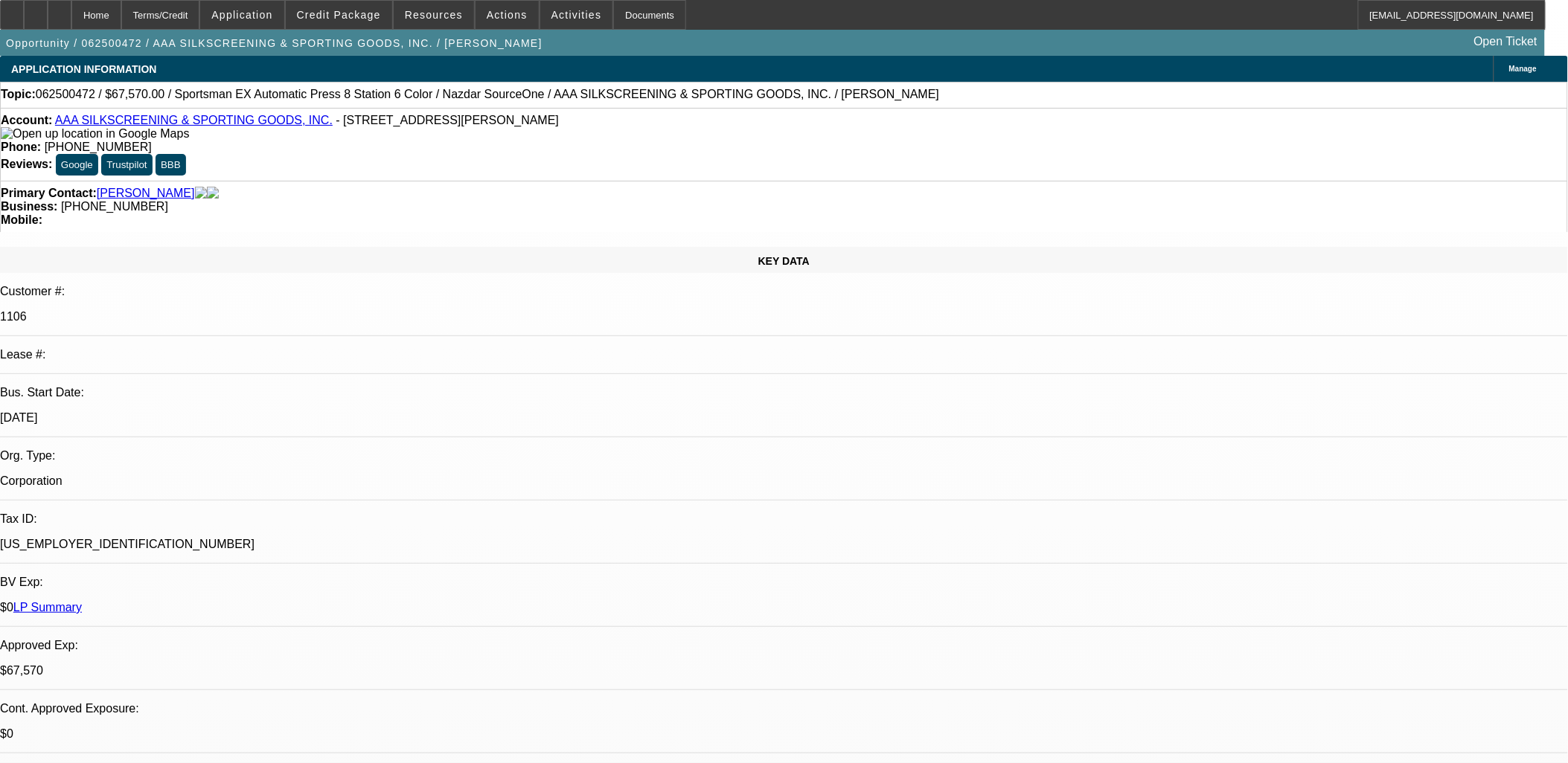
select select "1"
select select "5"
select select "6"
select select "1"
select select "2"
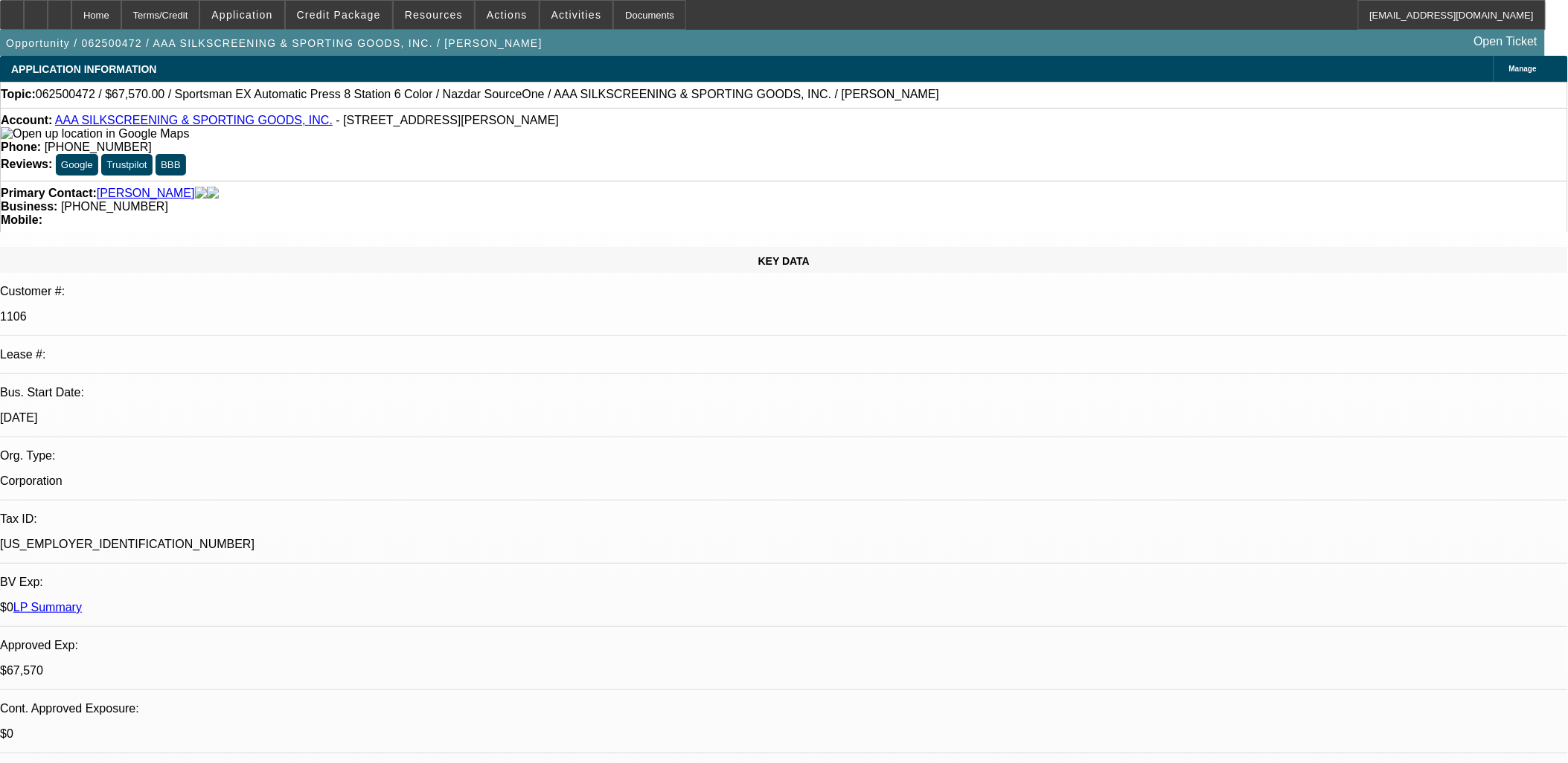
select select "4"
select select "1"
select select "2"
select select "4"
select select "1"
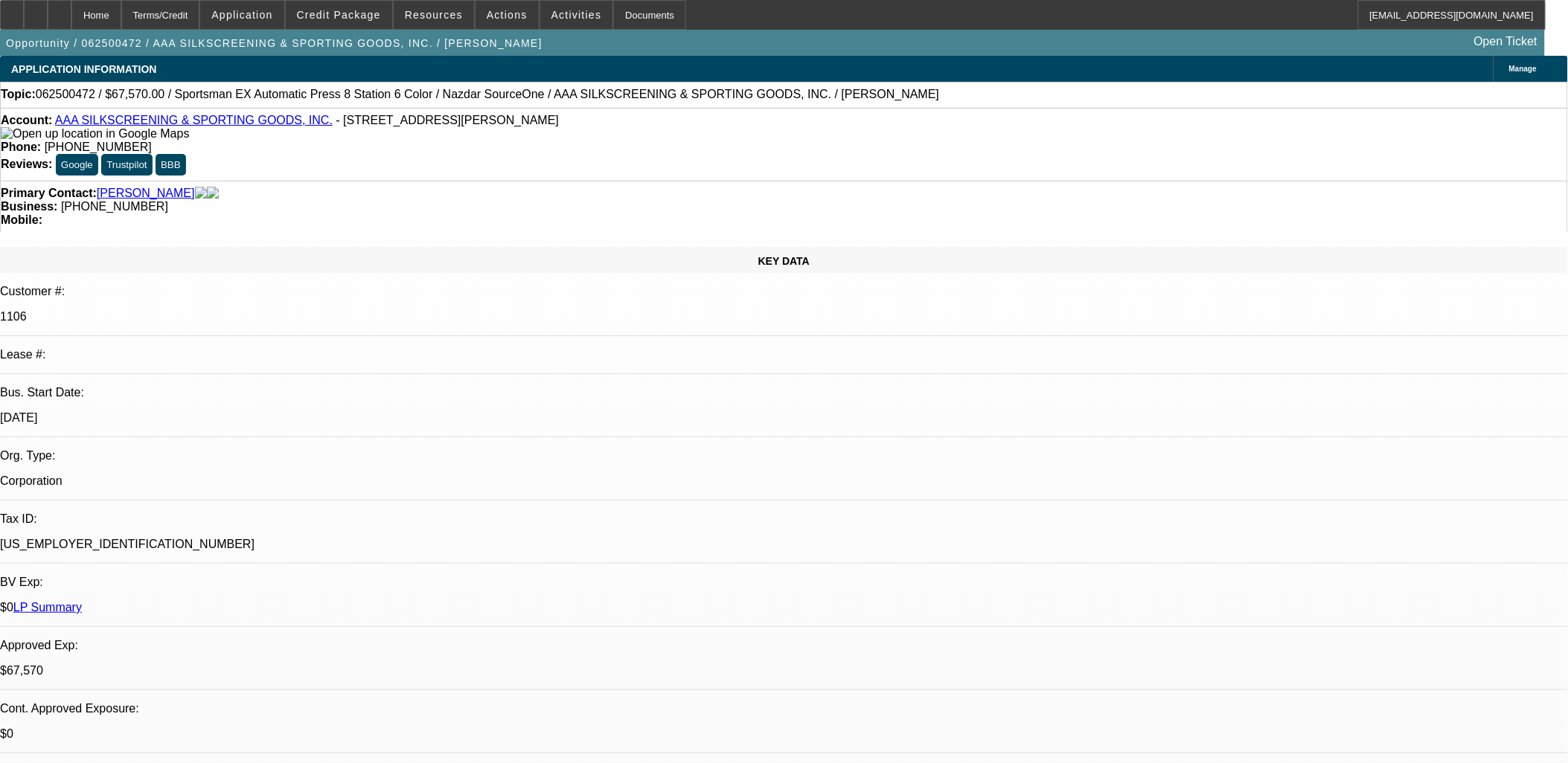
select select "2"
select select "4"
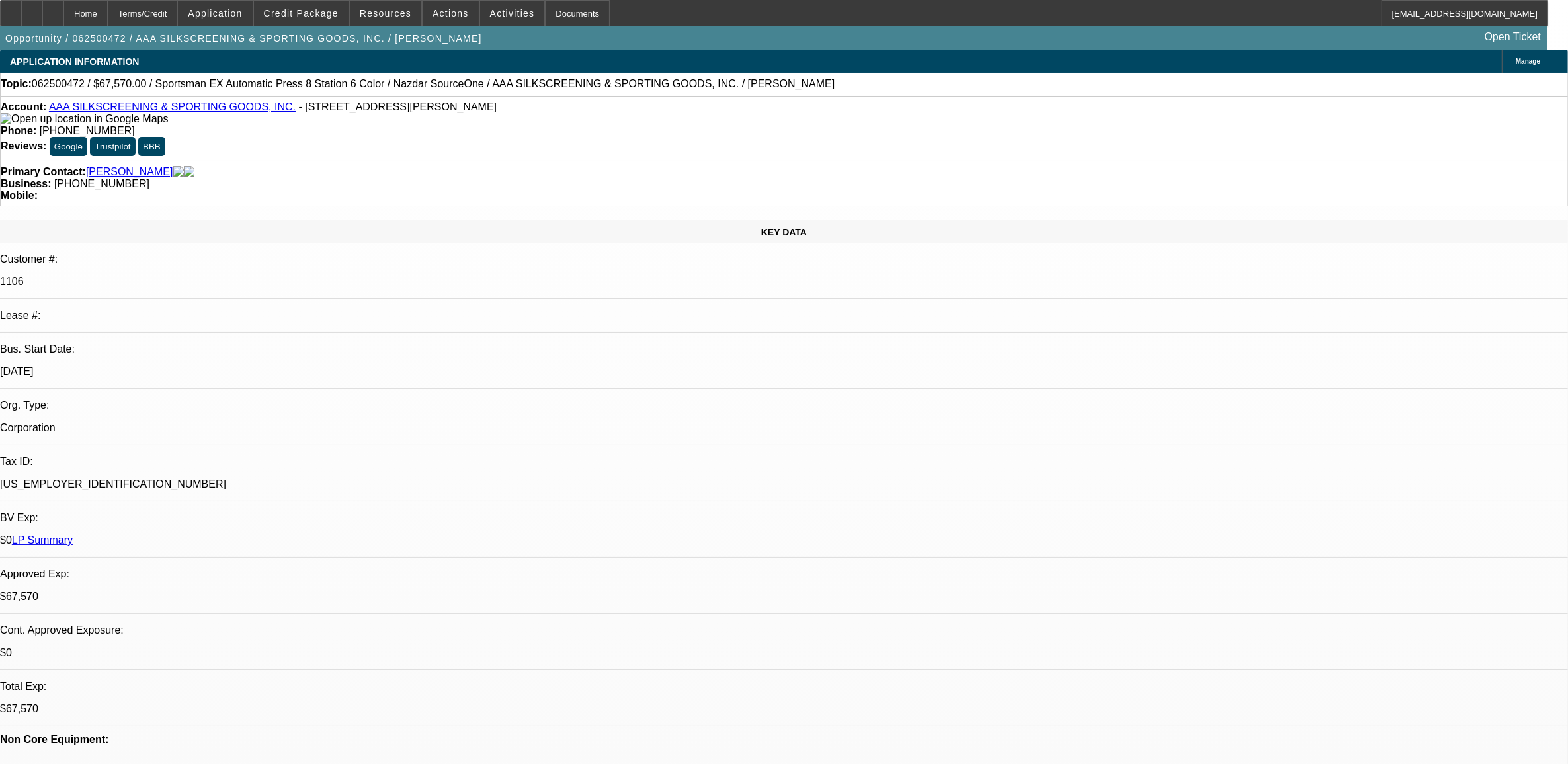
click at [116, 112] on link "AAA SILKSCREENING & SPORTING GOODS, INC." at bounding box center [172, 106] width 247 height 11
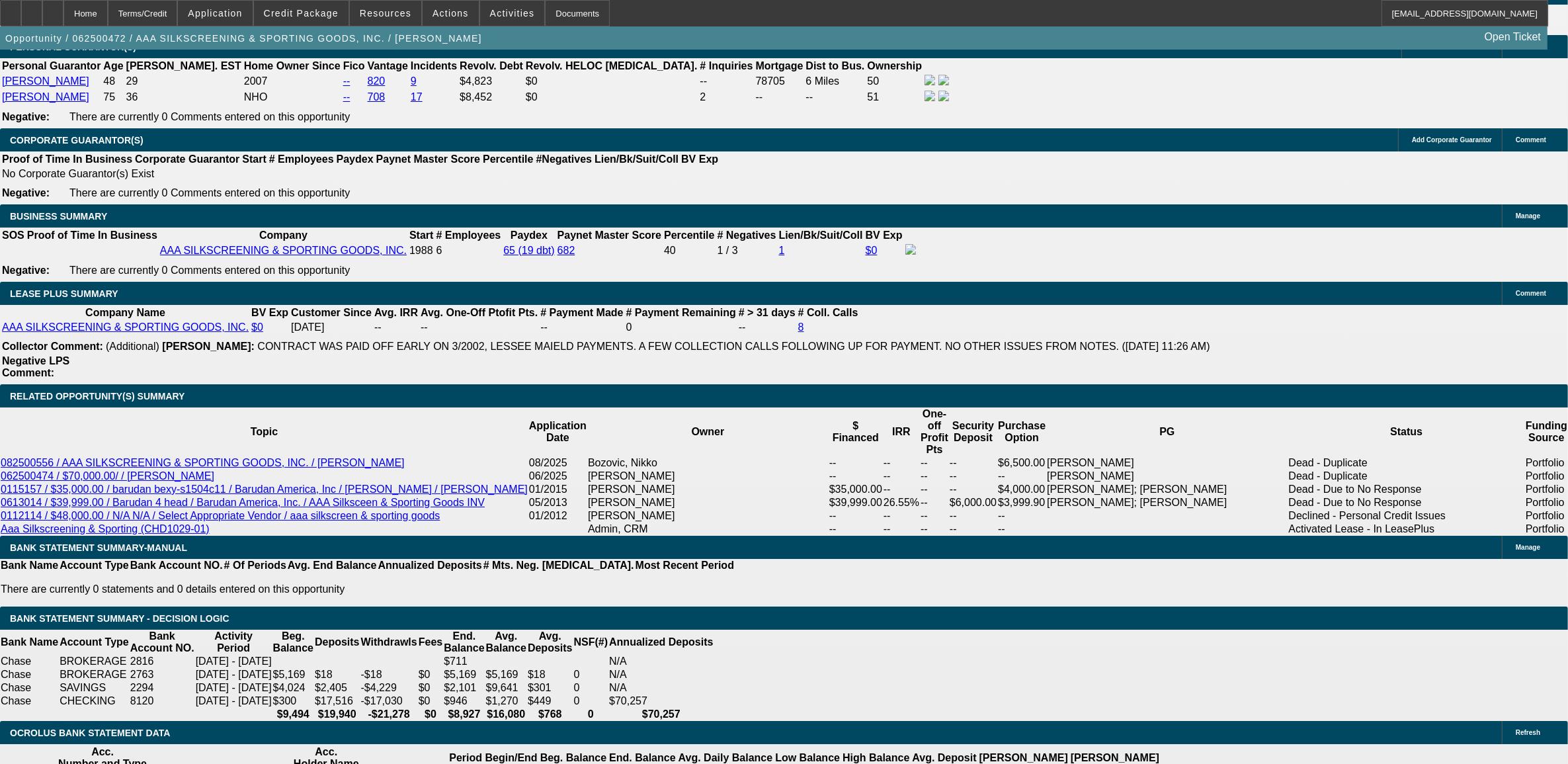
scroll to position [2232, 0]
